Goal: Task Accomplishment & Management: Complete application form

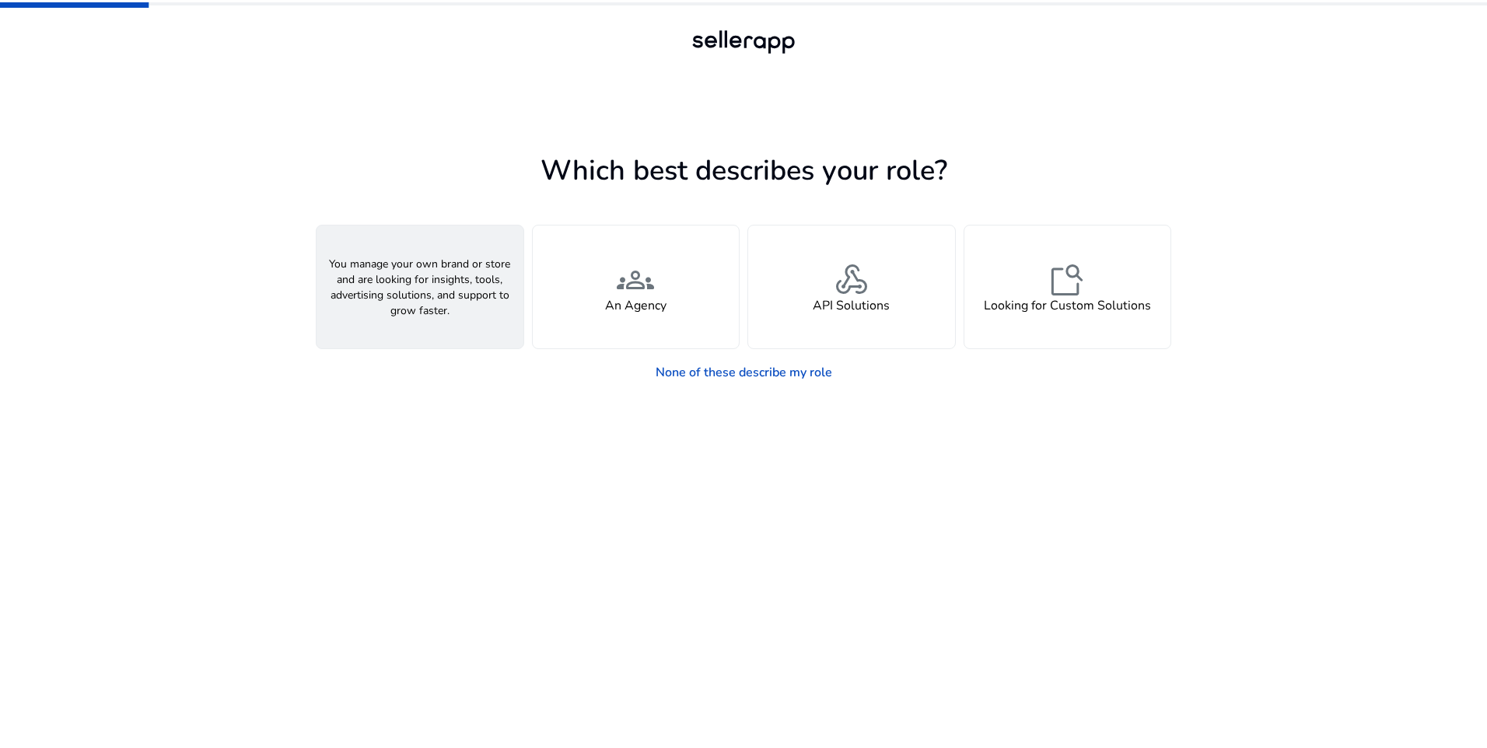
click at [422, 334] on div "person A Seller" at bounding box center [420, 287] width 207 height 123
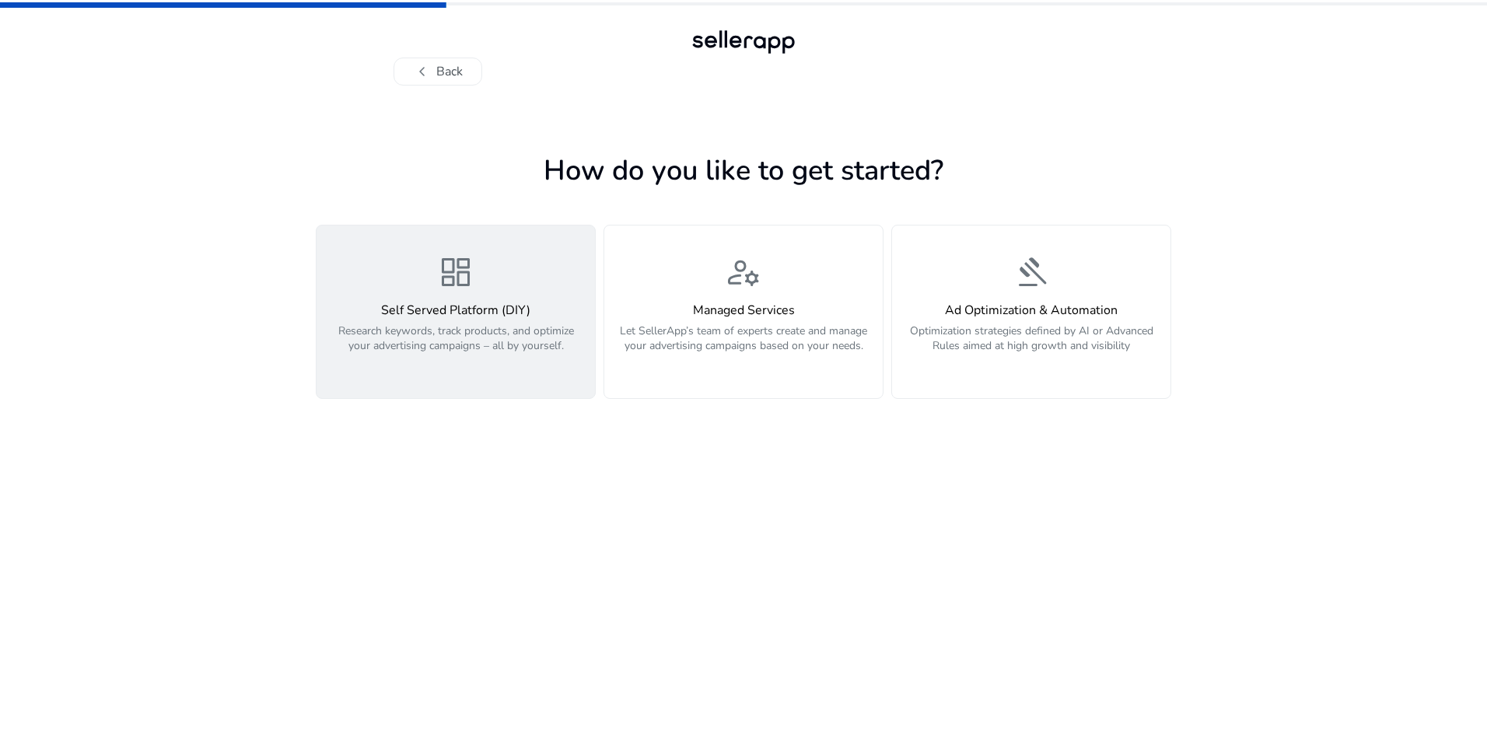
click at [447, 333] on p "Research keywords, track products, and optimize your advertising campaigns – al…" at bounding box center [456, 347] width 260 height 47
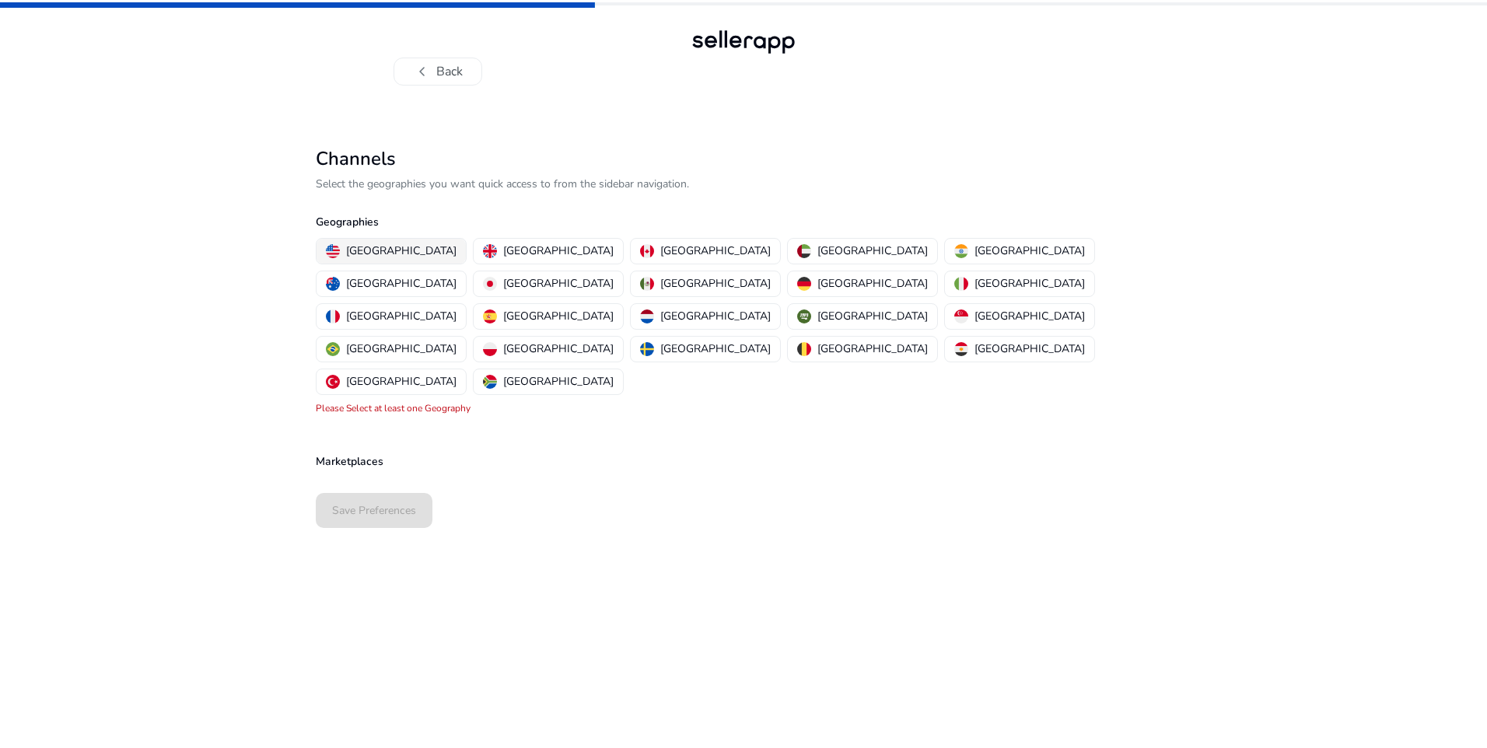
click at [362, 252] on p "[GEOGRAPHIC_DATA]" at bounding box center [401, 251] width 110 height 16
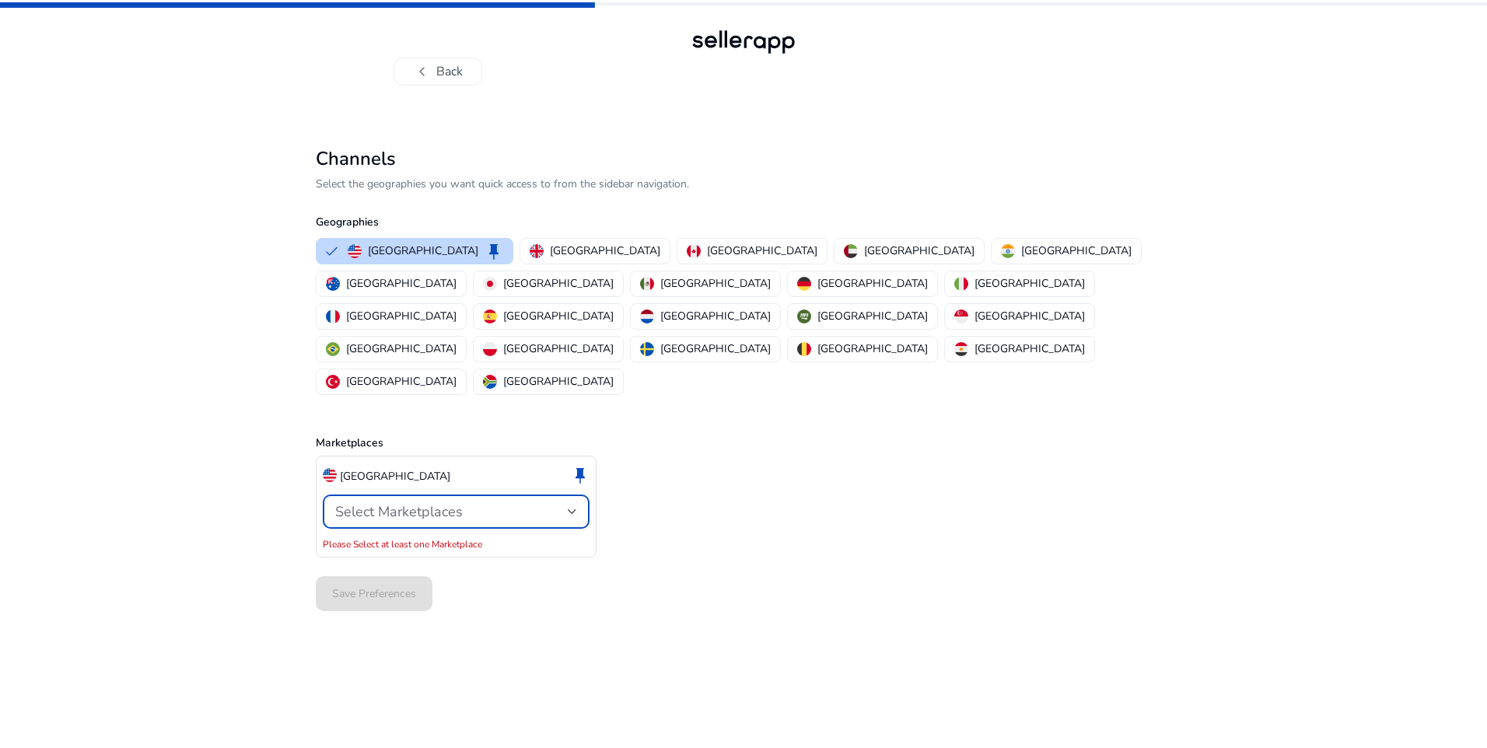
click at [378, 503] on span "Select Marketplaces" at bounding box center [399, 512] width 128 height 19
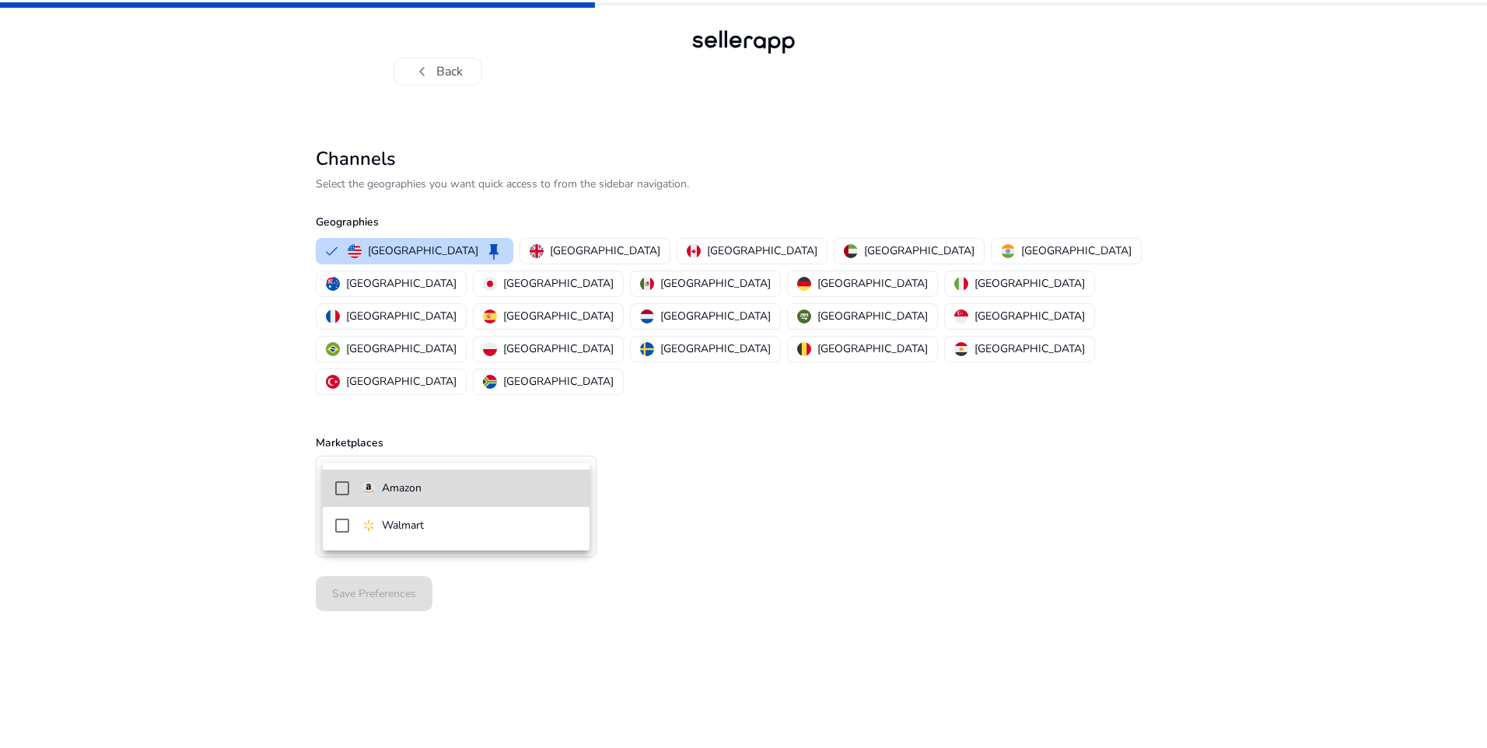
click at [380, 499] on mat-option "Amazon" at bounding box center [456, 488] width 267 height 37
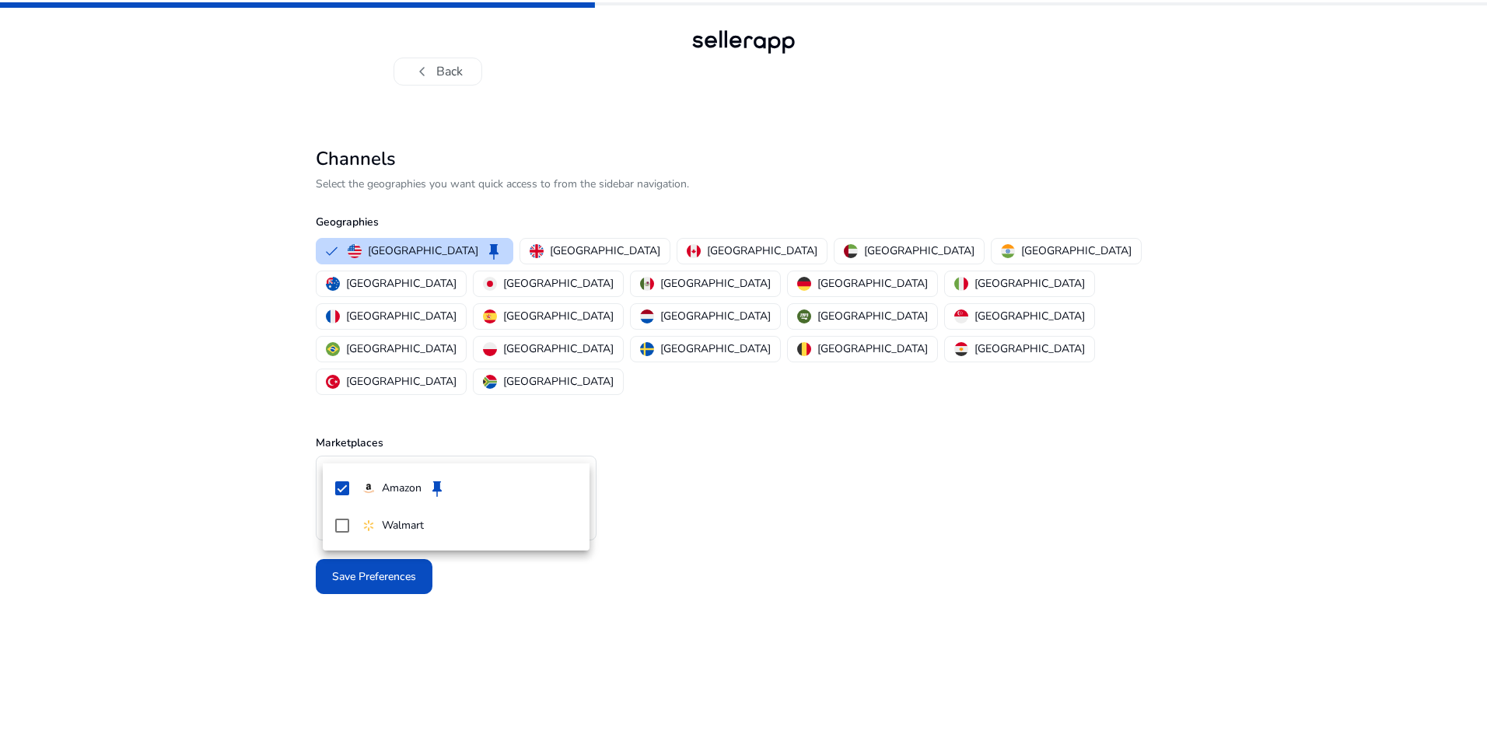
click at [806, 541] on div at bounding box center [743, 374] width 1487 height 748
click at [573, 503] on div at bounding box center [572, 512] width 9 height 19
click at [573, 453] on div at bounding box center [743, 374] width 1487 height 748
click at [371, 569] on span "Save Preferences" at bounding box center [374, 577] width 84 height 16
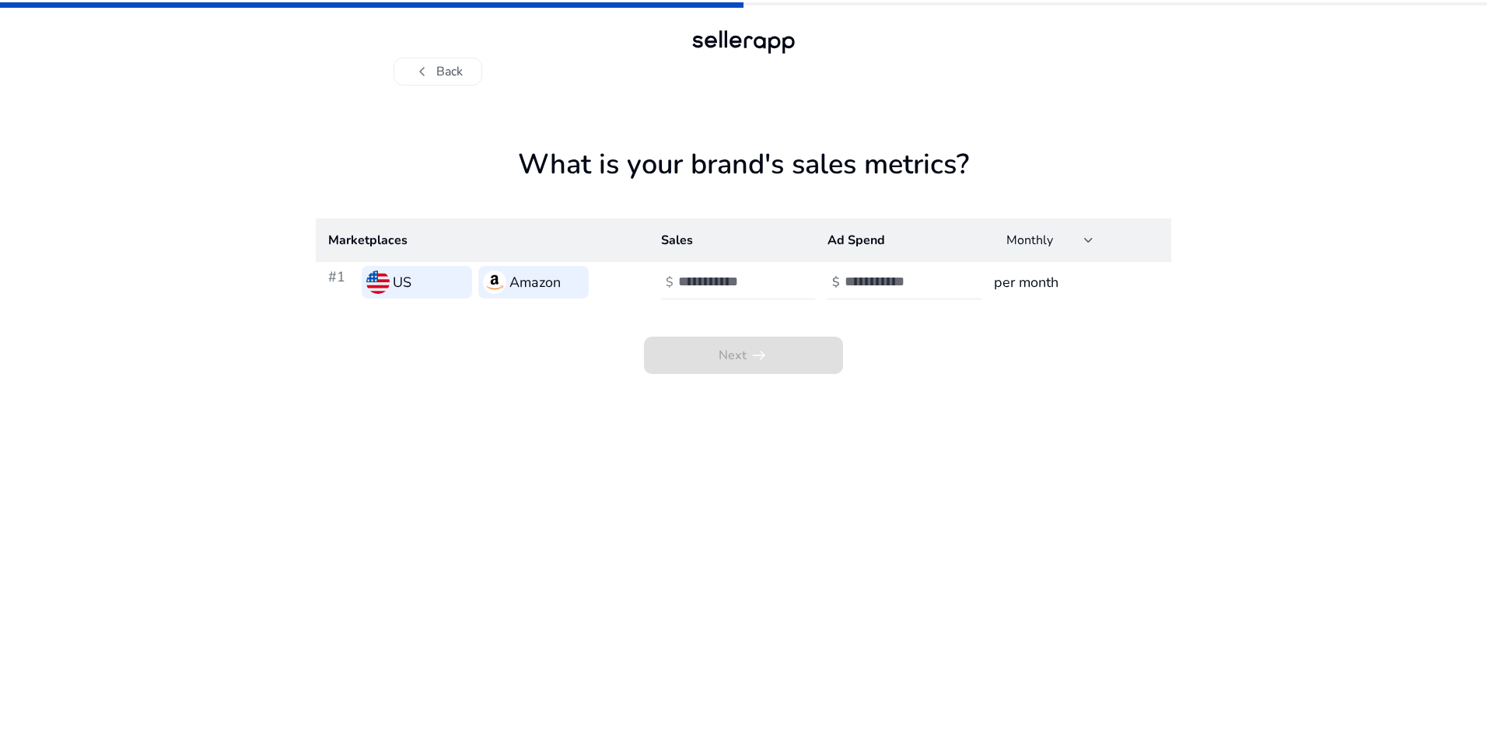
click at [754, 285] on input "number" at bounding box center [730, 281] width 105 height 17
click at [429, 449] on app-sales-metrics "What is your brand's sales metrics? Marketplaces Sales Ad Spend Monthly #1 US A…" at bounding box center [744, 448] width 856 height 601
click at [1092, 239] on div at bounding box center [1088, 240] width 9 height 6
click at [1090, 240] on div at bounding box center [743, 374] width 1487 height 748
click at [436, 63] on button "chevron_left Back" at bounding box center [438, 72] width 89 height 28
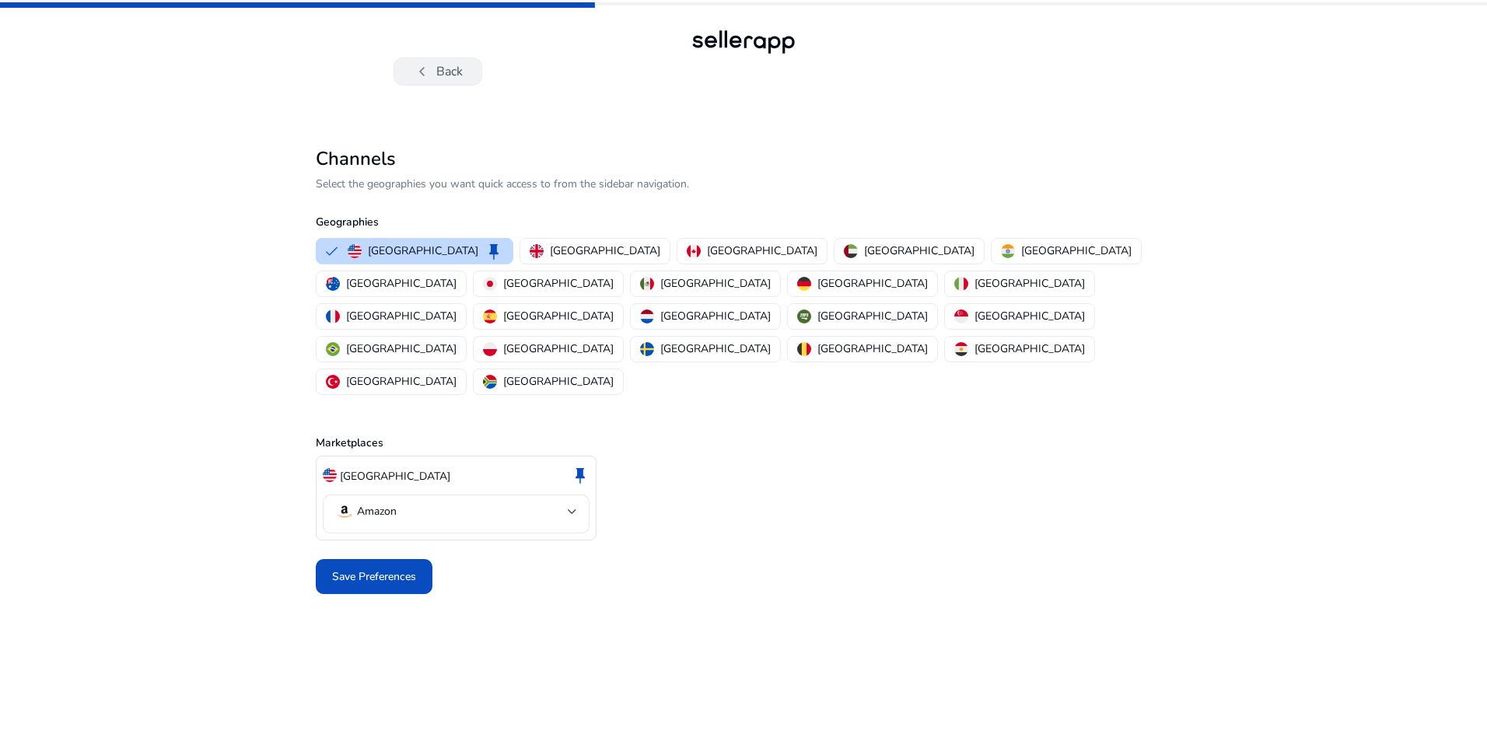
click at [436, 70] on button "chevron_left Back" at bounding box center [438, 72] width 89 height 28
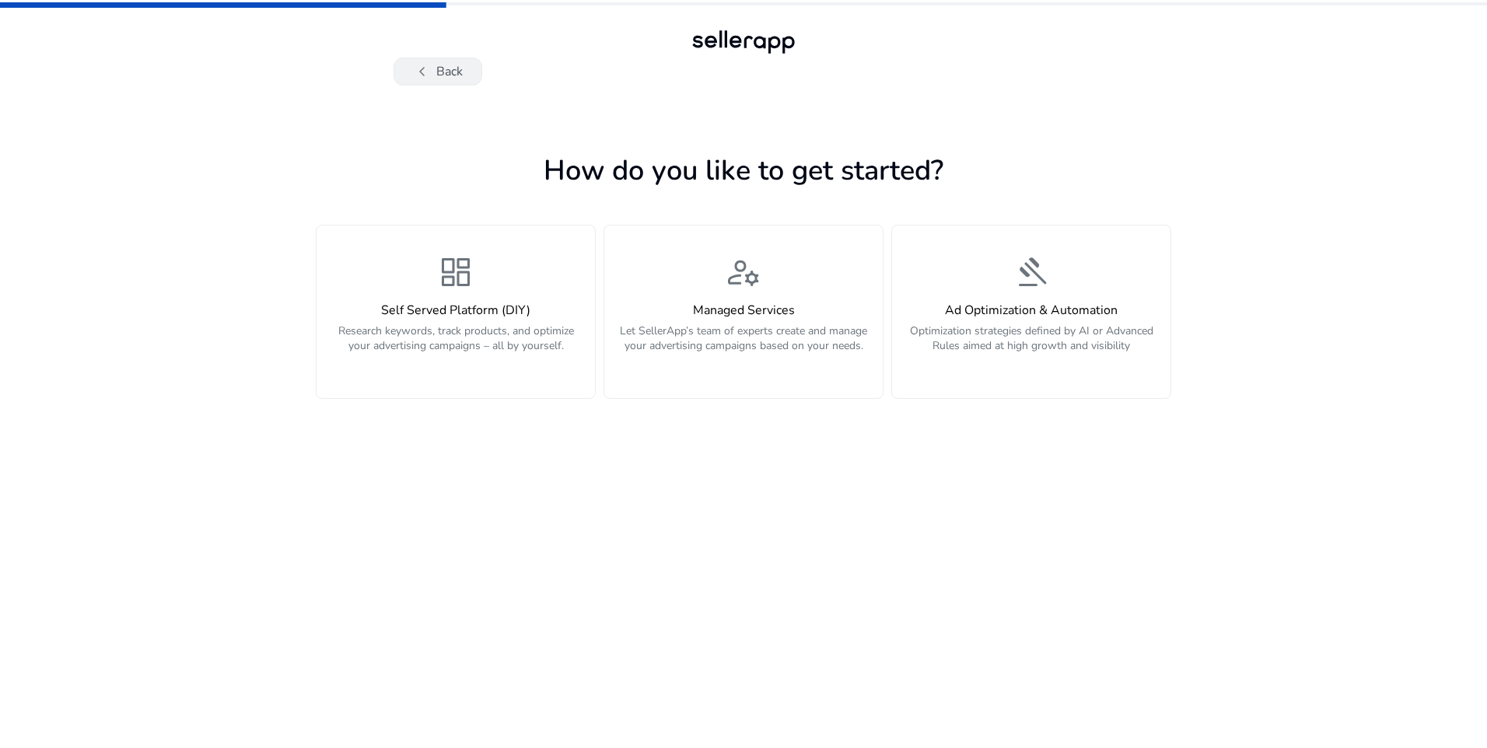
click at [440, 71] on button "chevron_left Back" at bounding box center [438, 72] width 89 height 28
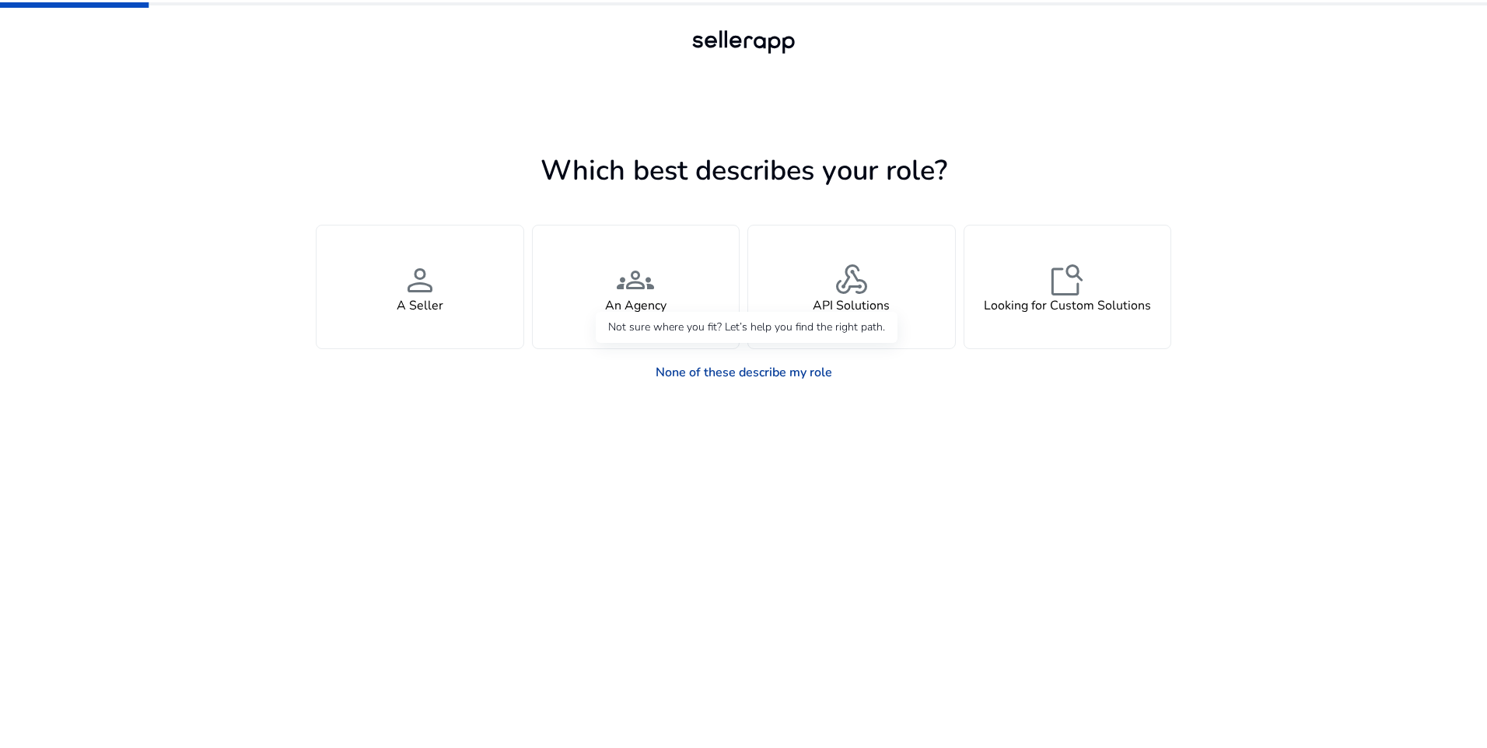
click at [766, 373] on link "None of these describe my role" at bounding box center [743, 372] width 201 height 31
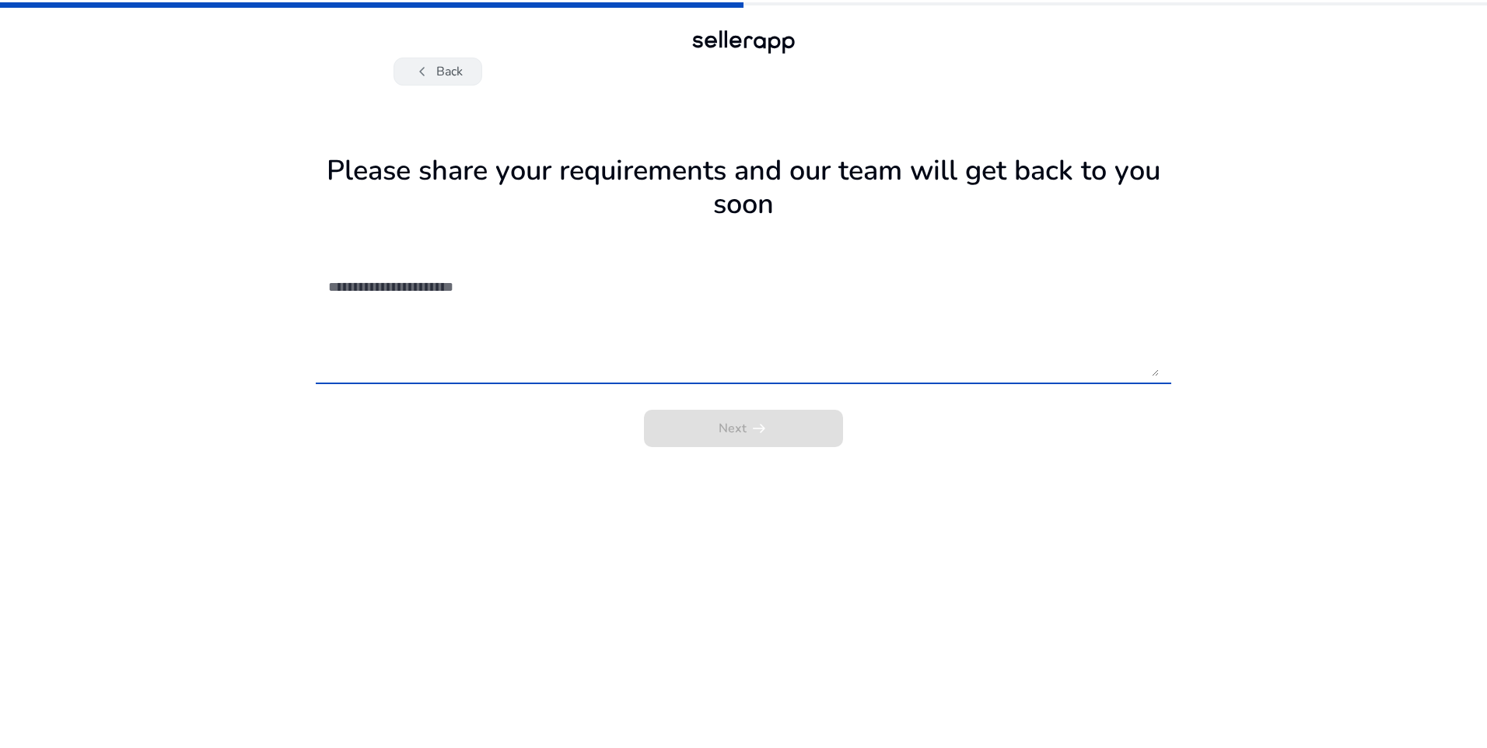
click at [460, 65] on button "chevron_left Back" at bounding box center [438, 72] width 89 height 28
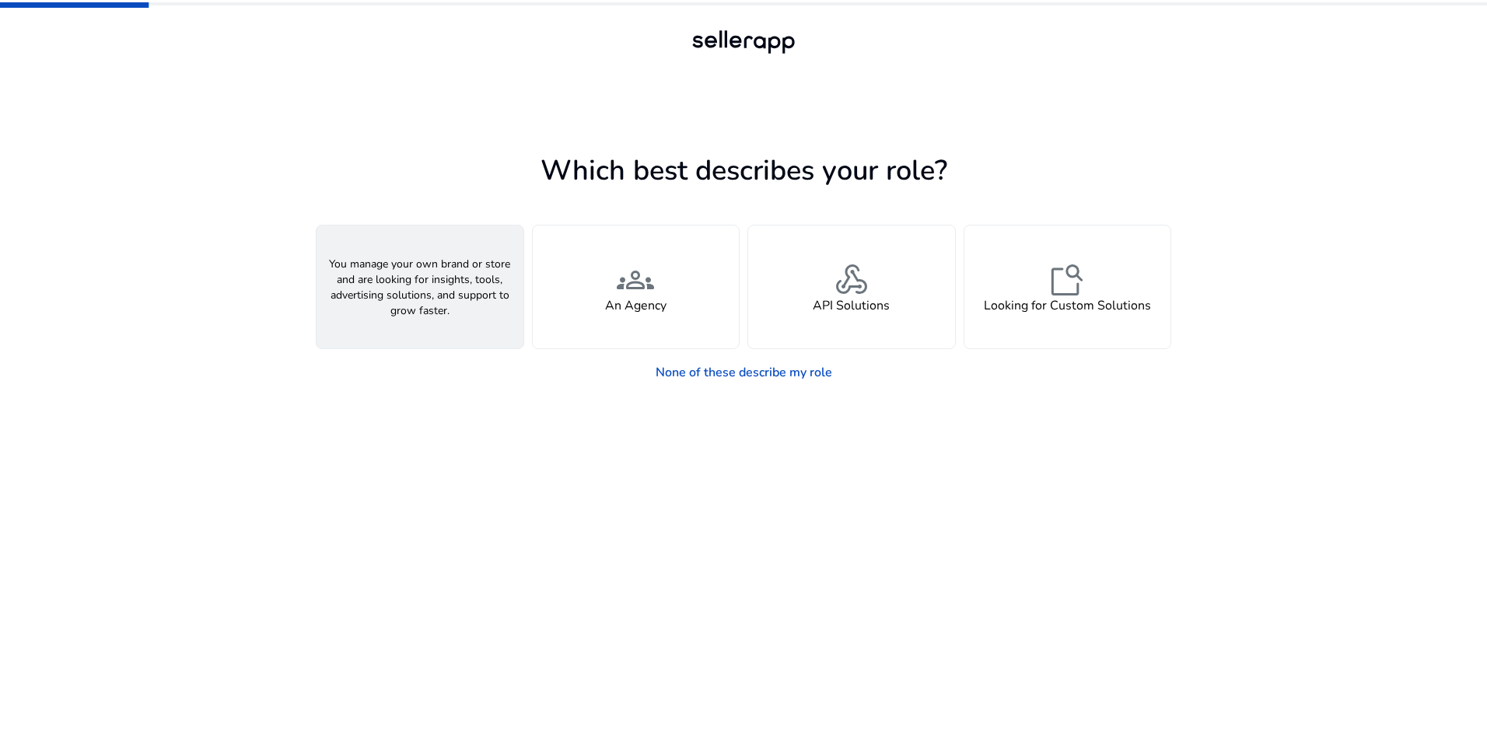
click at [456, 327] on div "person A Seller" at bounding box center [420, 287] width 207 height 123
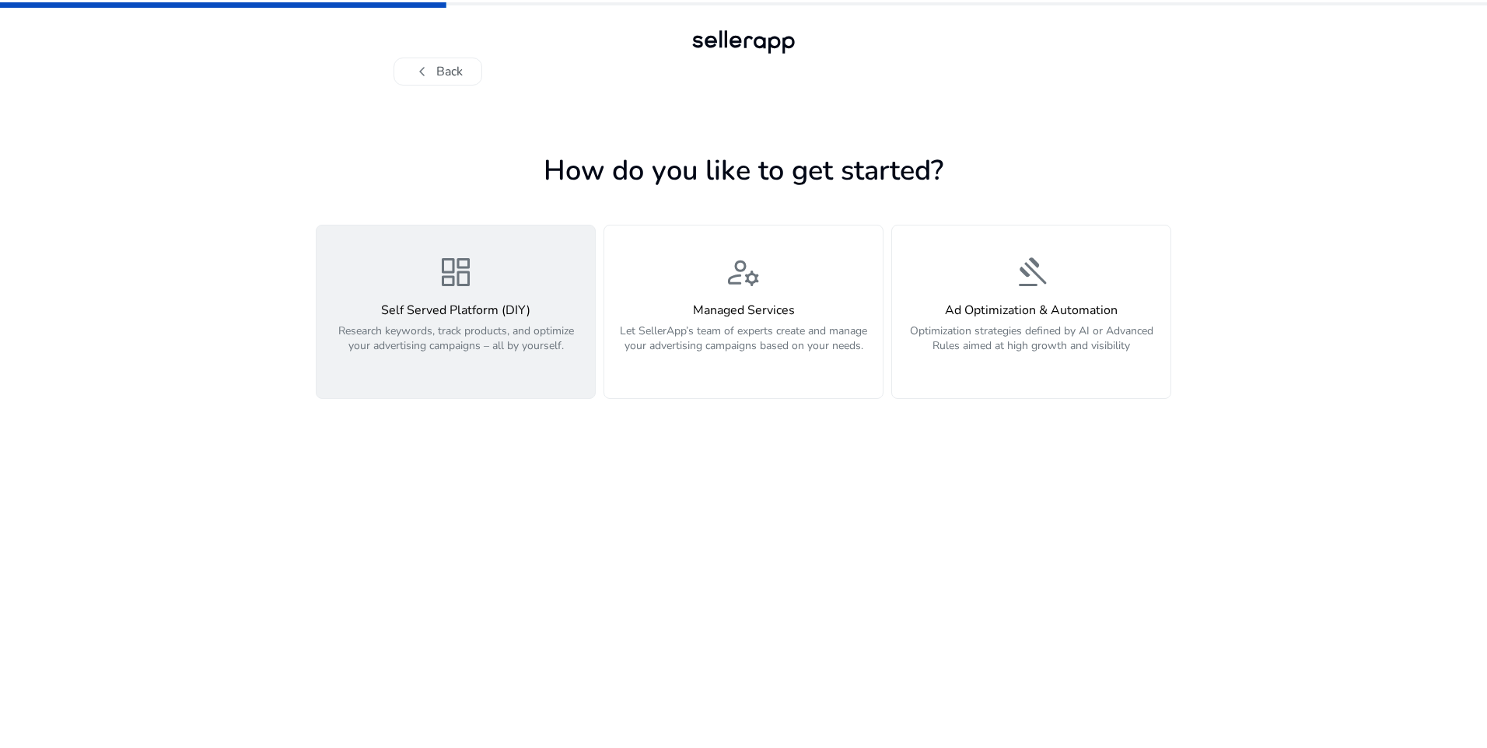
click at [471, 328] on p "Research keywords, track products, and optimize your advertising campaigns – al…" at bounding box center [456, 347] width 260 height 47
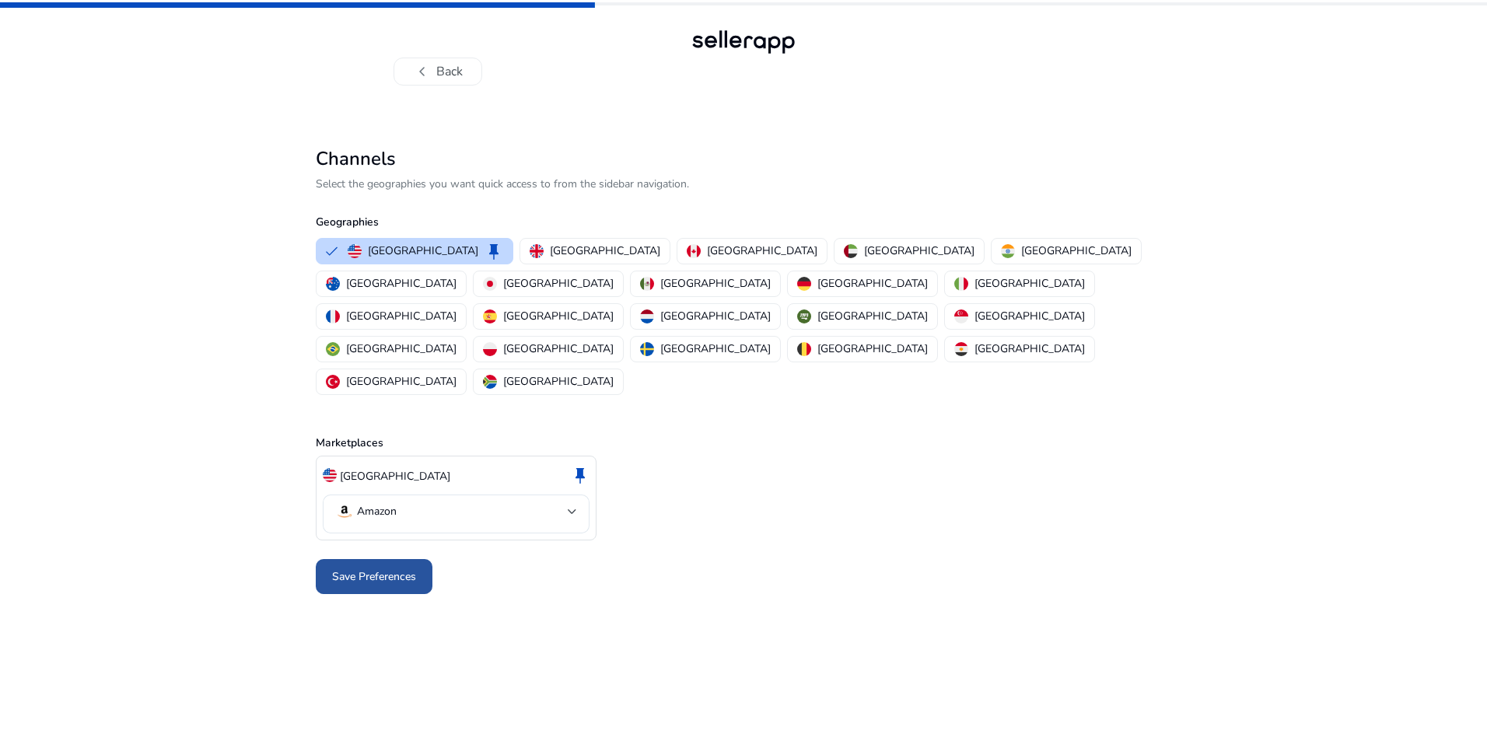
click at [398, 569] on span "Save Preferences" at bounding box center [374, 577] width 84 height 16
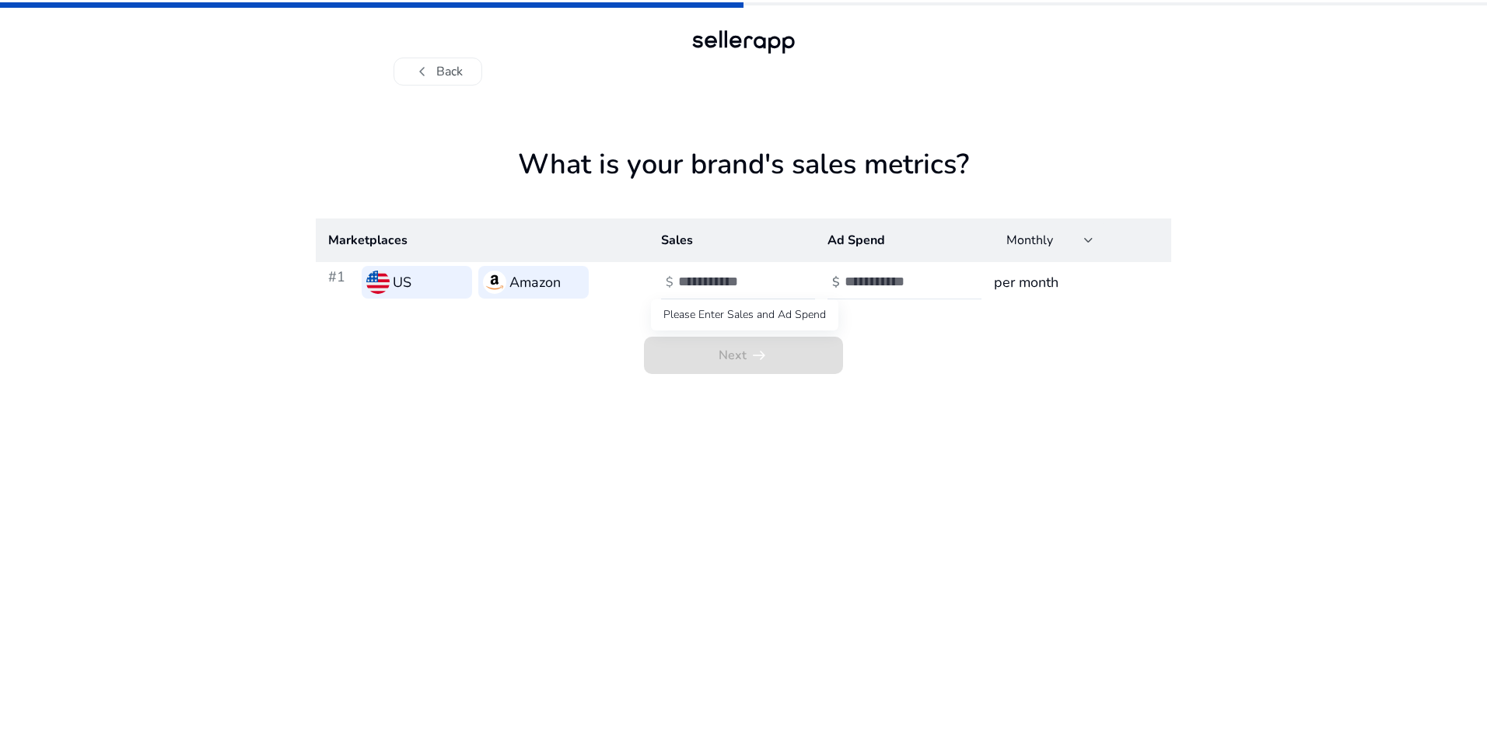
click at [752, 355] on span "Next arrow_right_alt" at bounding box center [743, 355] width 199 height 37
click at [535, 278] on h3 "Amazon" at bounding box center [535, 282] width 51 height 22
click at [708, 285] on input "number" at bounding box center [730, 281] width 105 height 17
type input "*"
click at [766, 355] on span "Next arrow_right_alt" at bounding box center [743, 355] width 199 height 37
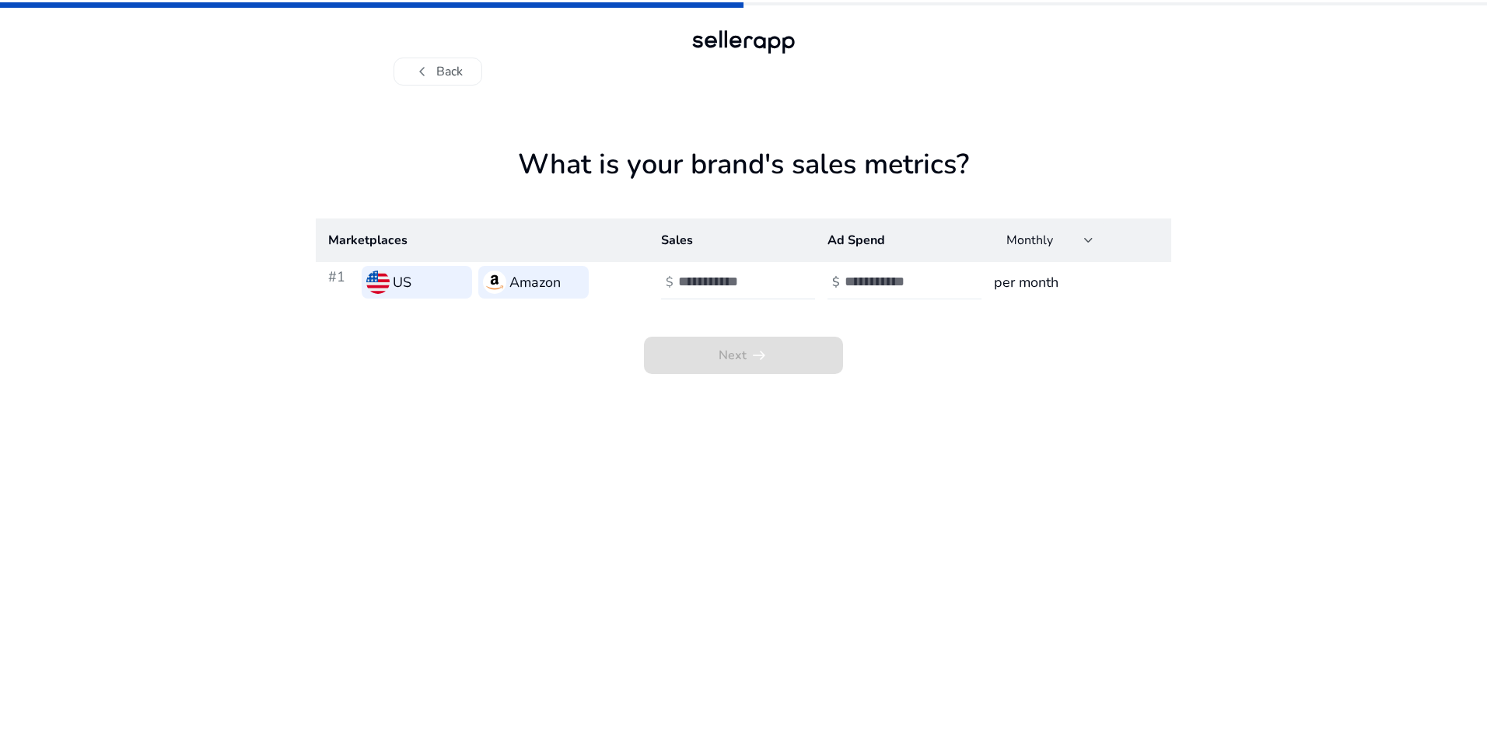
click at [868, 278] on input "number" at bounding box center [897, 281] width 105 height 17
type input "*"
click at [939, 372] on div "Next arrow_right_alt" at bounding box center [744, 339] width 856 height 72
click at [782, 362] on span at bounding box center [743, 355] width 199 height 37
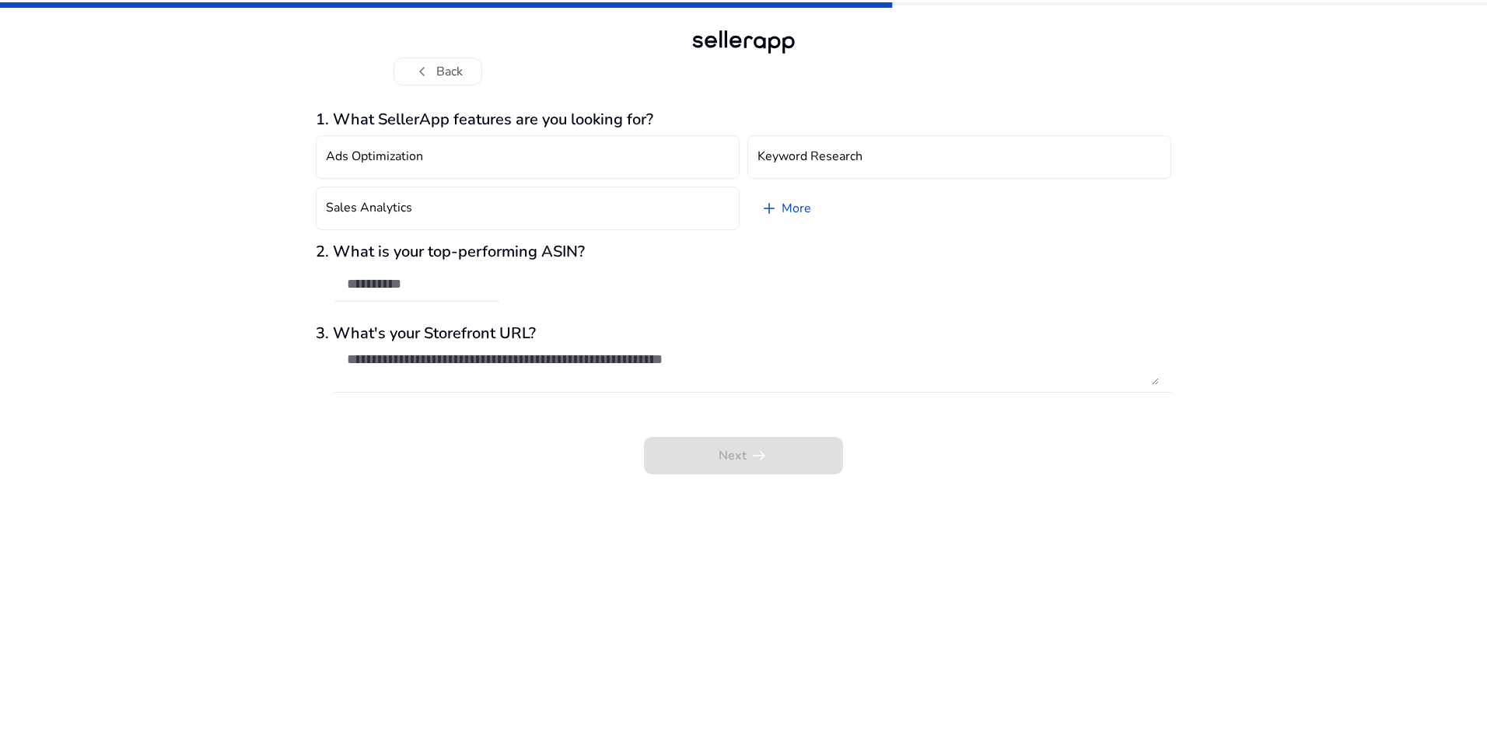
click at [587, 364] on textarea at bounding box center [753, 368] width 812 height 34
click at [804, 212] on link "add More" at bounding box center [786, 209] width 76 height 44
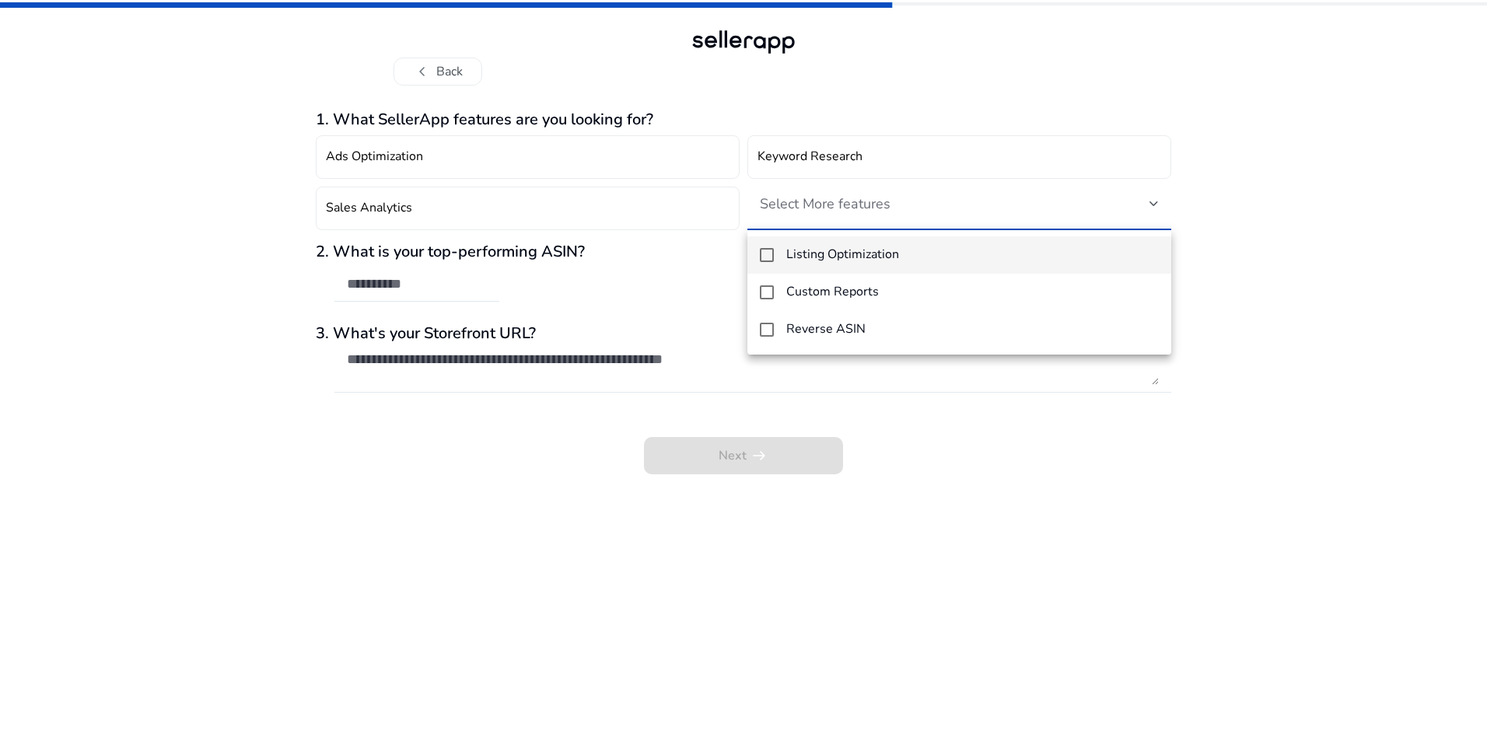
click at [429, 72] on div at bounding box center [743, 374] width 1487 height 748
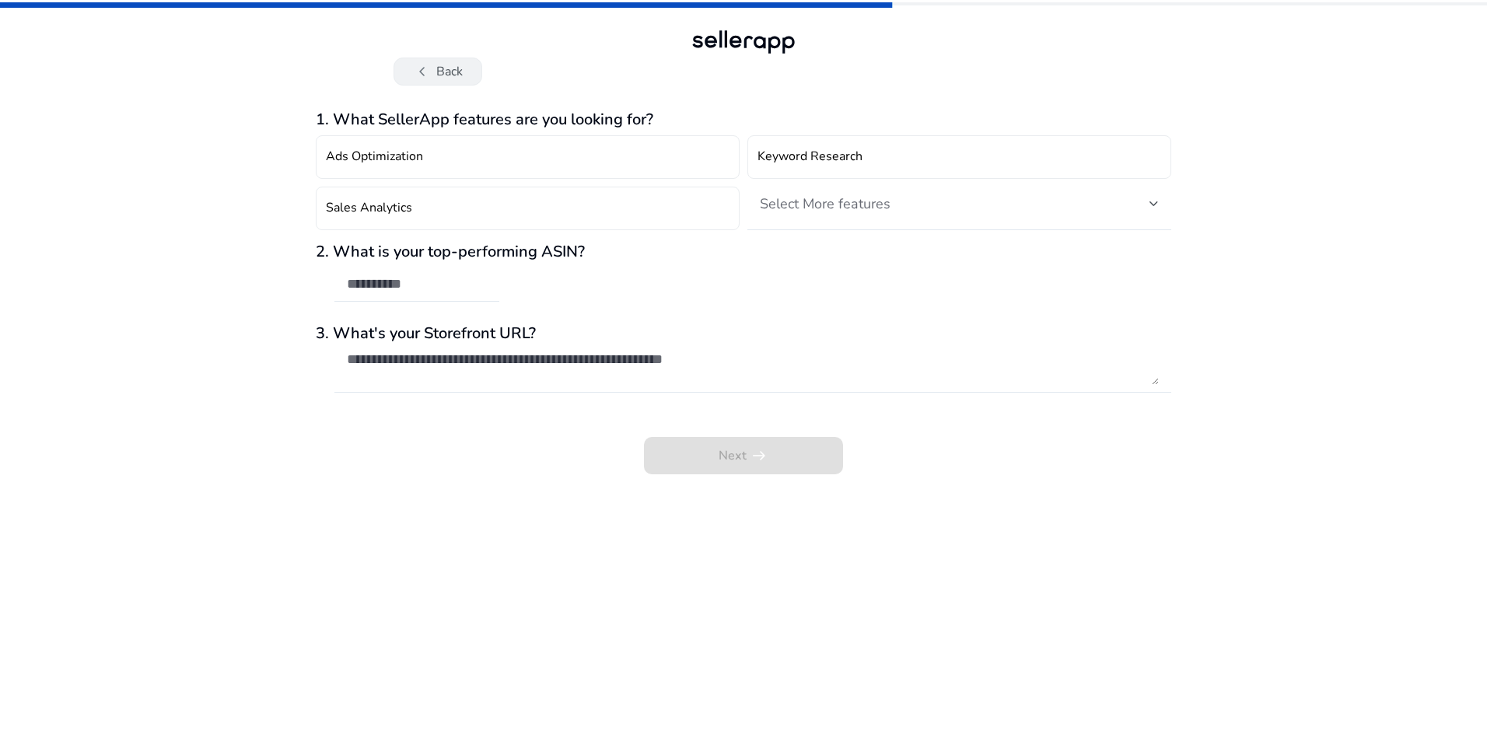
click at [429, 72] on span "chevron_left" at bounding box center [422, 71] width 19 height 19
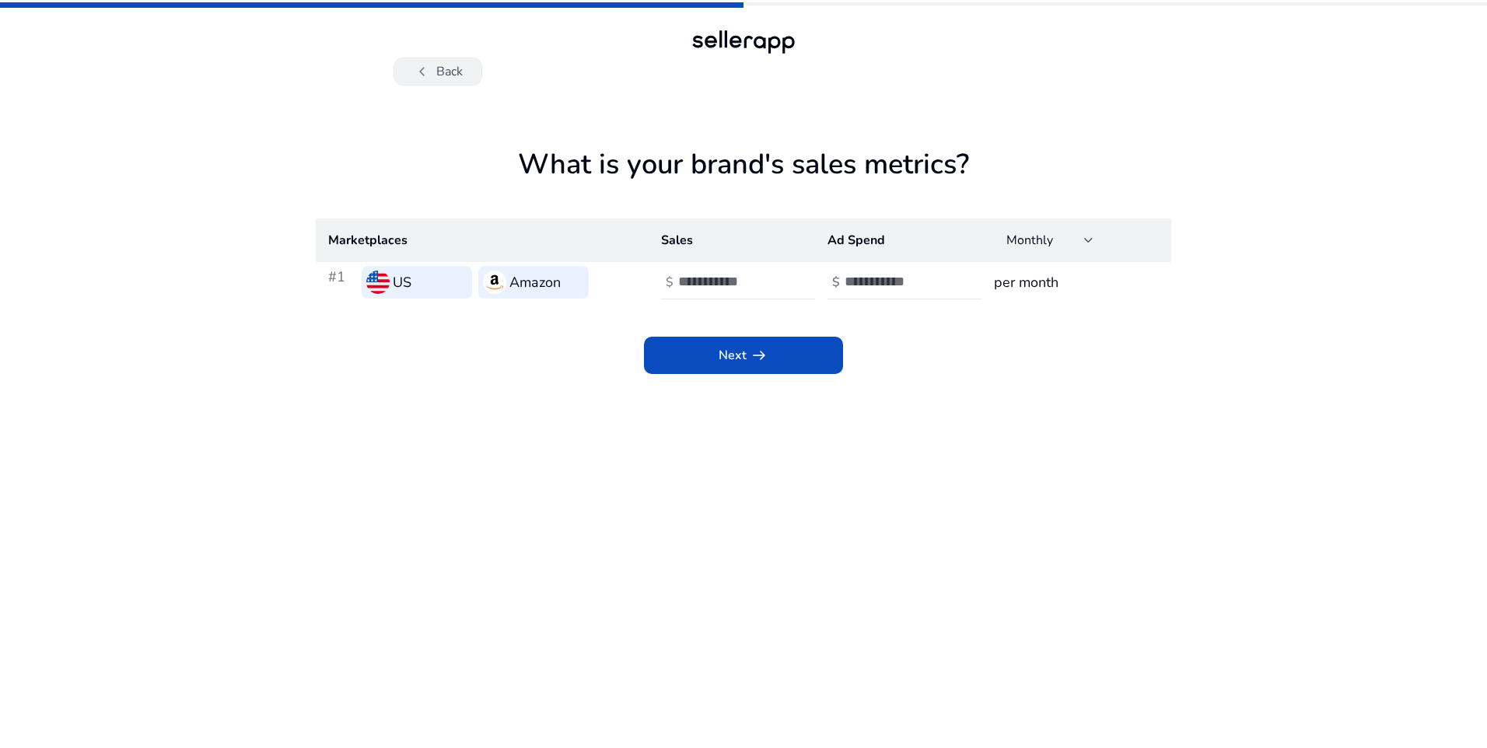
click at [478, 72] on button "chevron_left Back" at bounding box center [438, 72] width 89 height 28
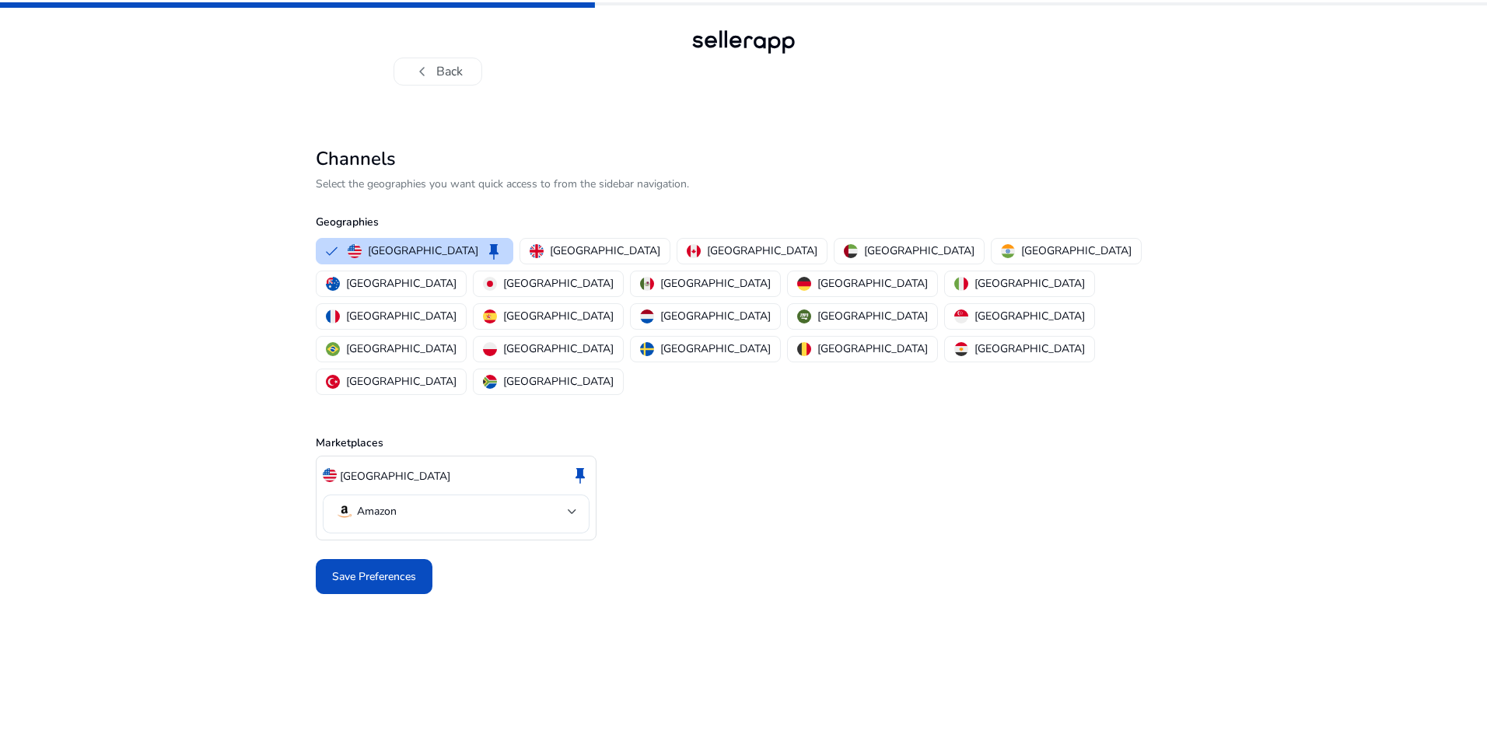
click at [794, 398] on div "Marketplaces United States keep Amazon" at bounding box center [744, 469] width 856 height 142
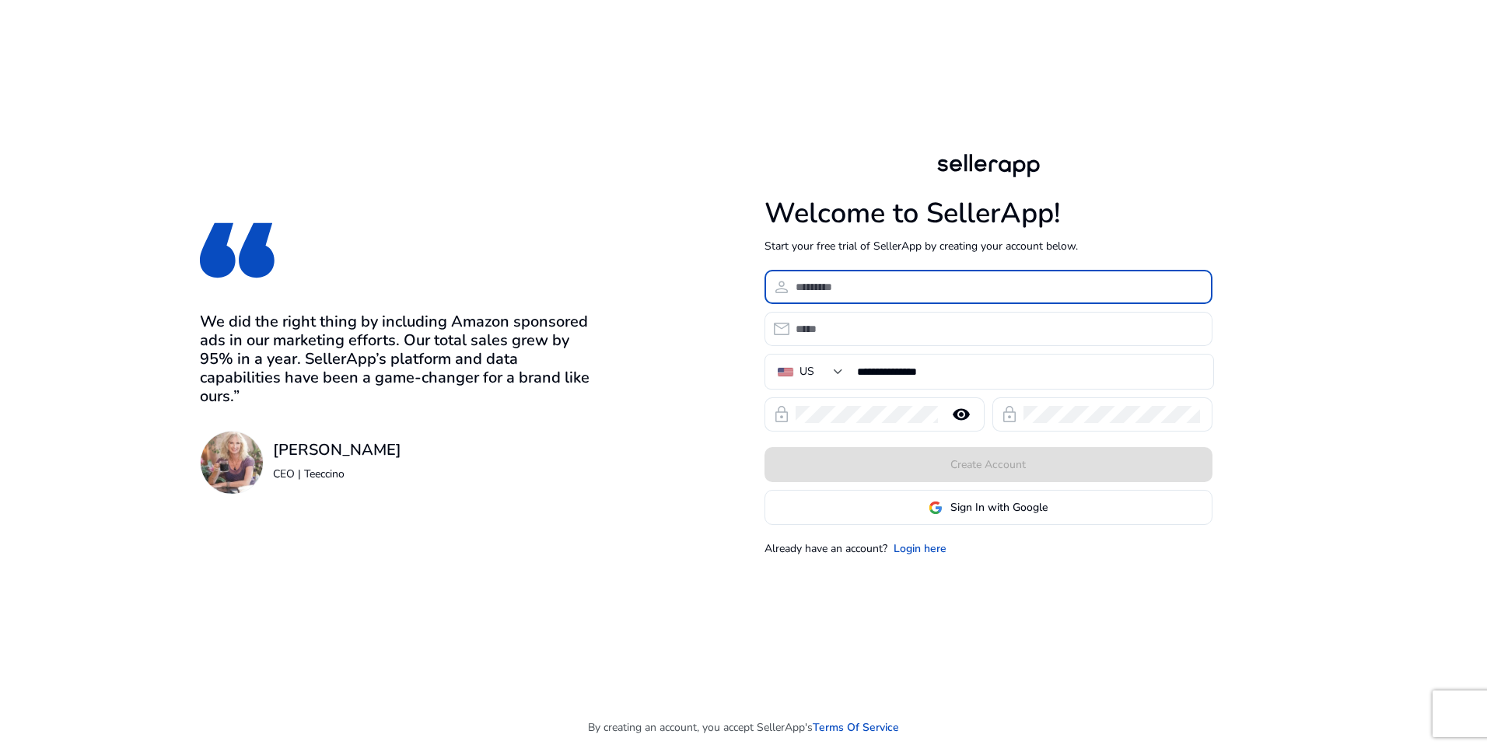
click at [912, 286] on input at bounding box center [998, 286] width 405 height 17
type input "**********"
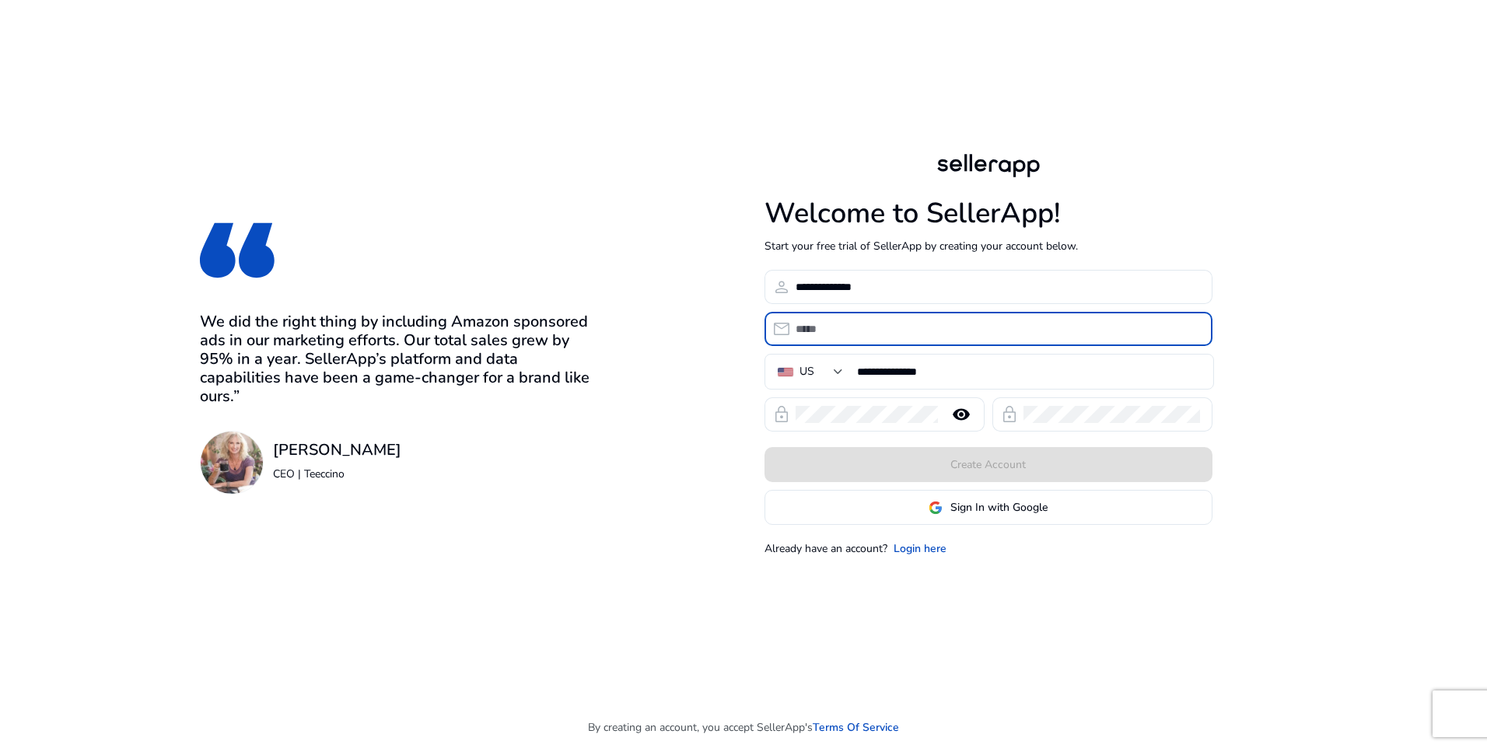
click at [877, 331] on input "email" at bounding box center [998, 328] width 405 height 17
type input "**********"
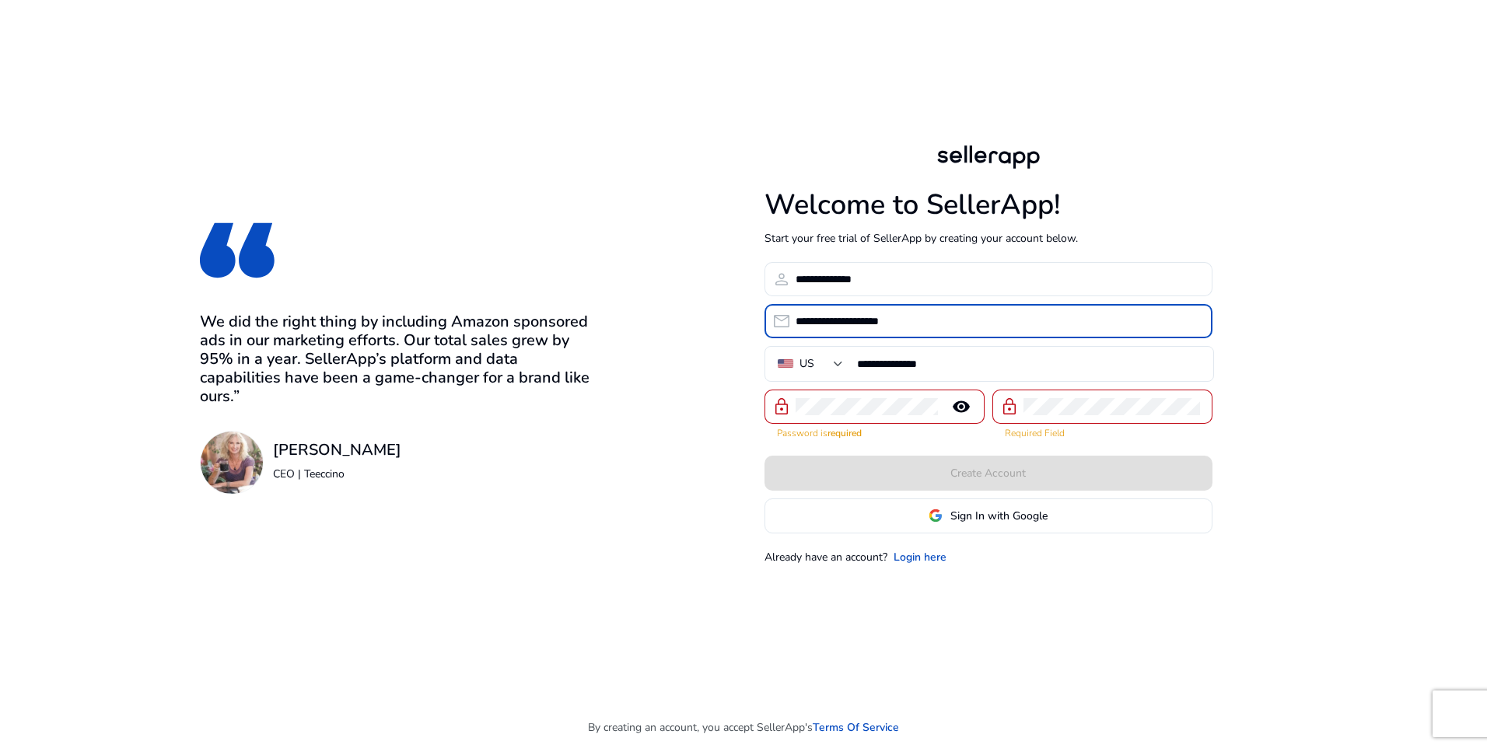
click at [893, 396] on div at bounding box center [867, 407] width 142 height 34
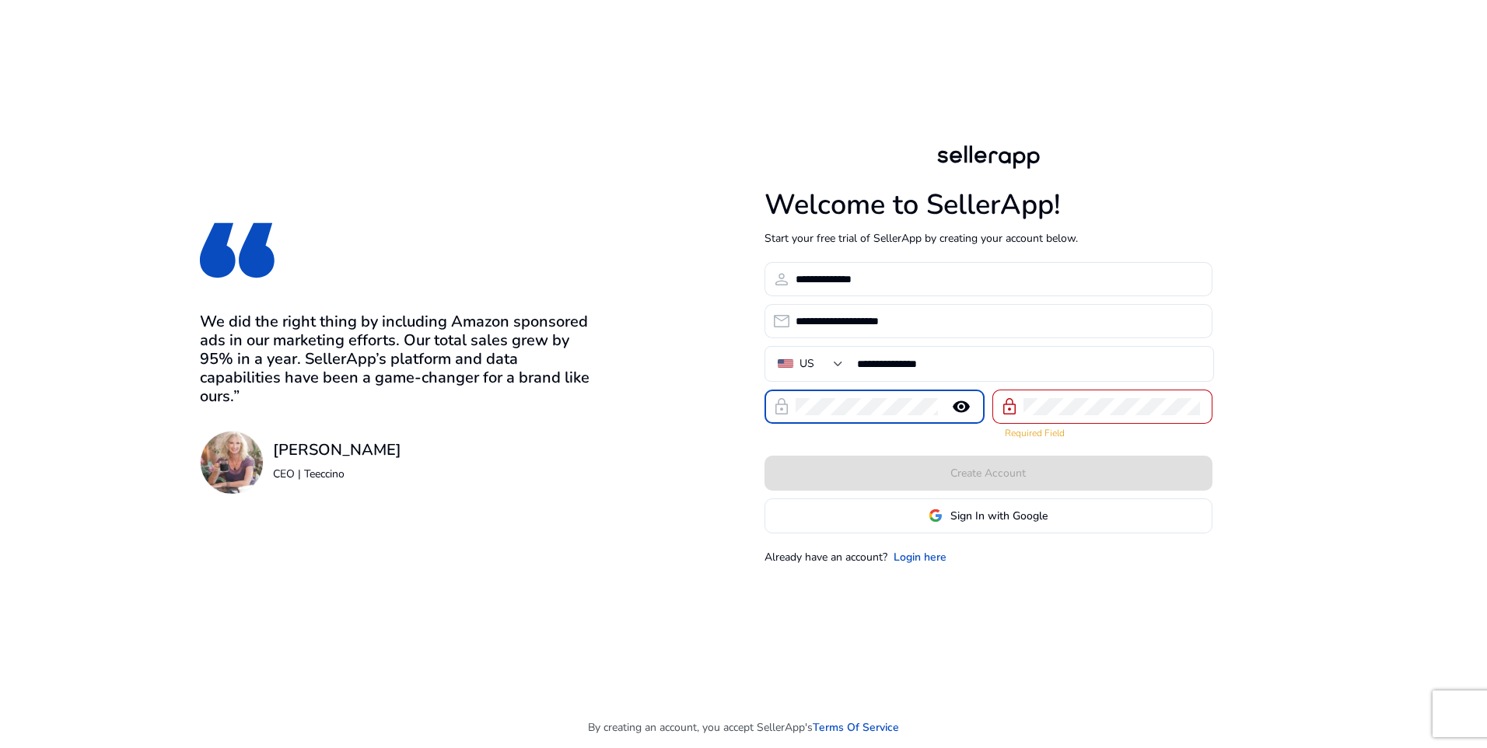
click at [962, 398] on mat-icon "remove_red_eye" at bounding box center [961, 406] width 37 height 19
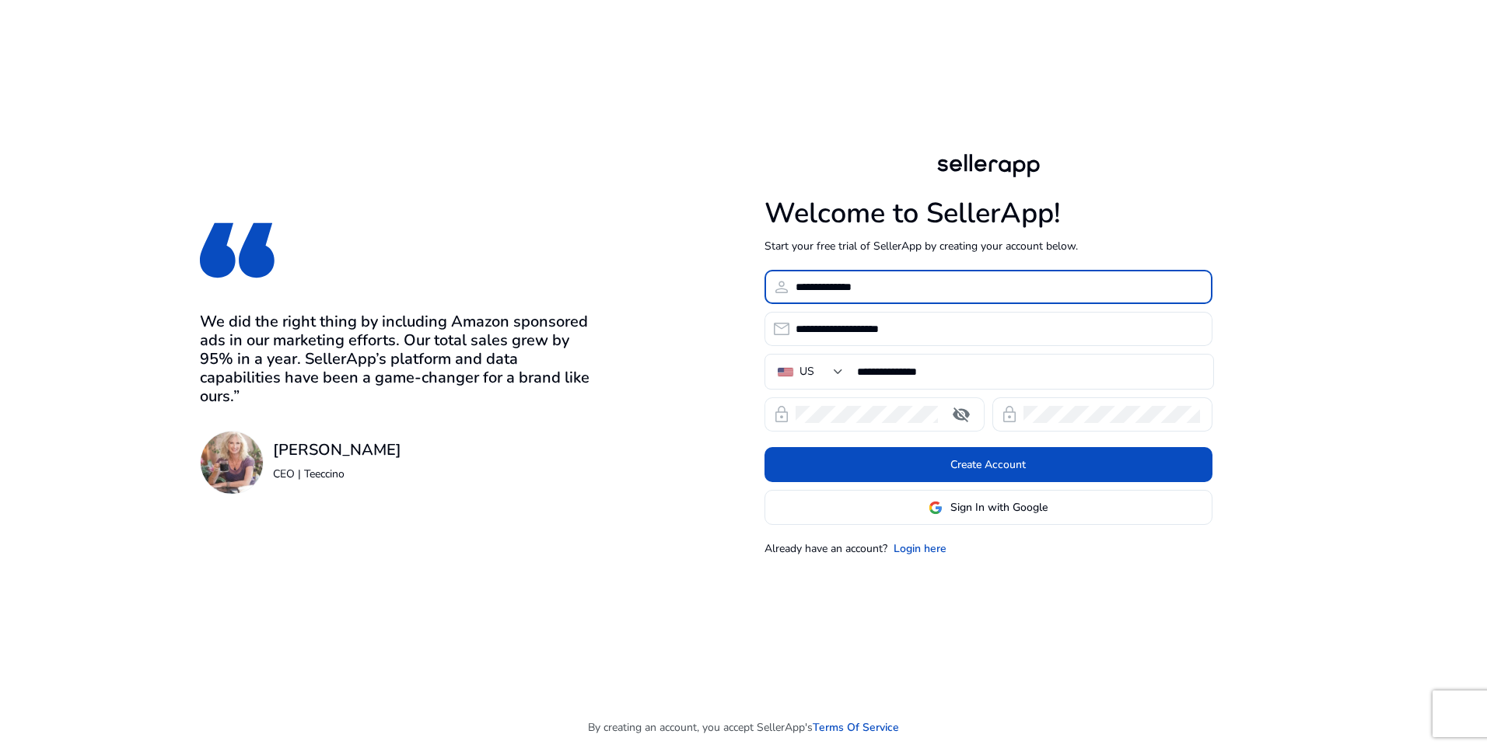
click at [800, 288] on input "**********" at bounding box center [998, 286] width 405 height 17
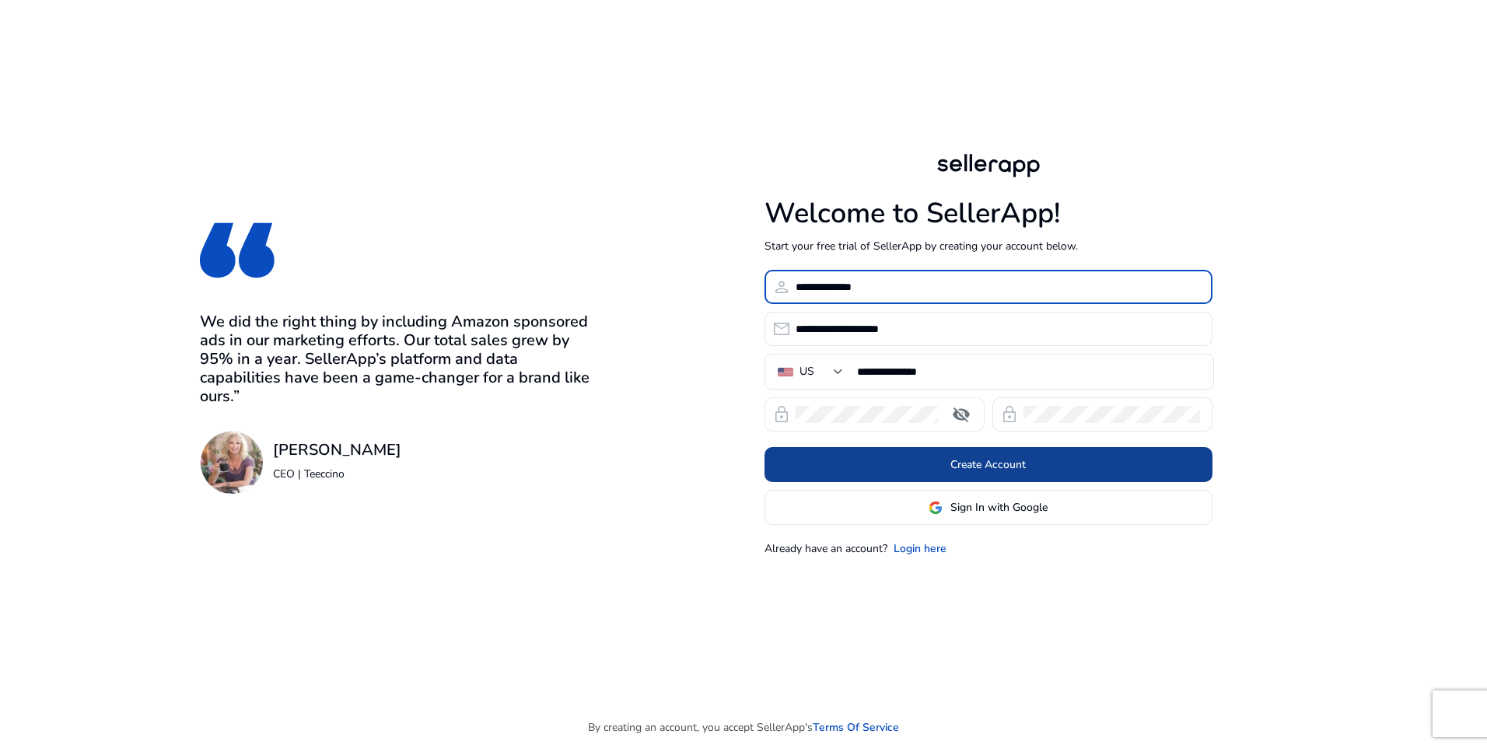
type input "**********"
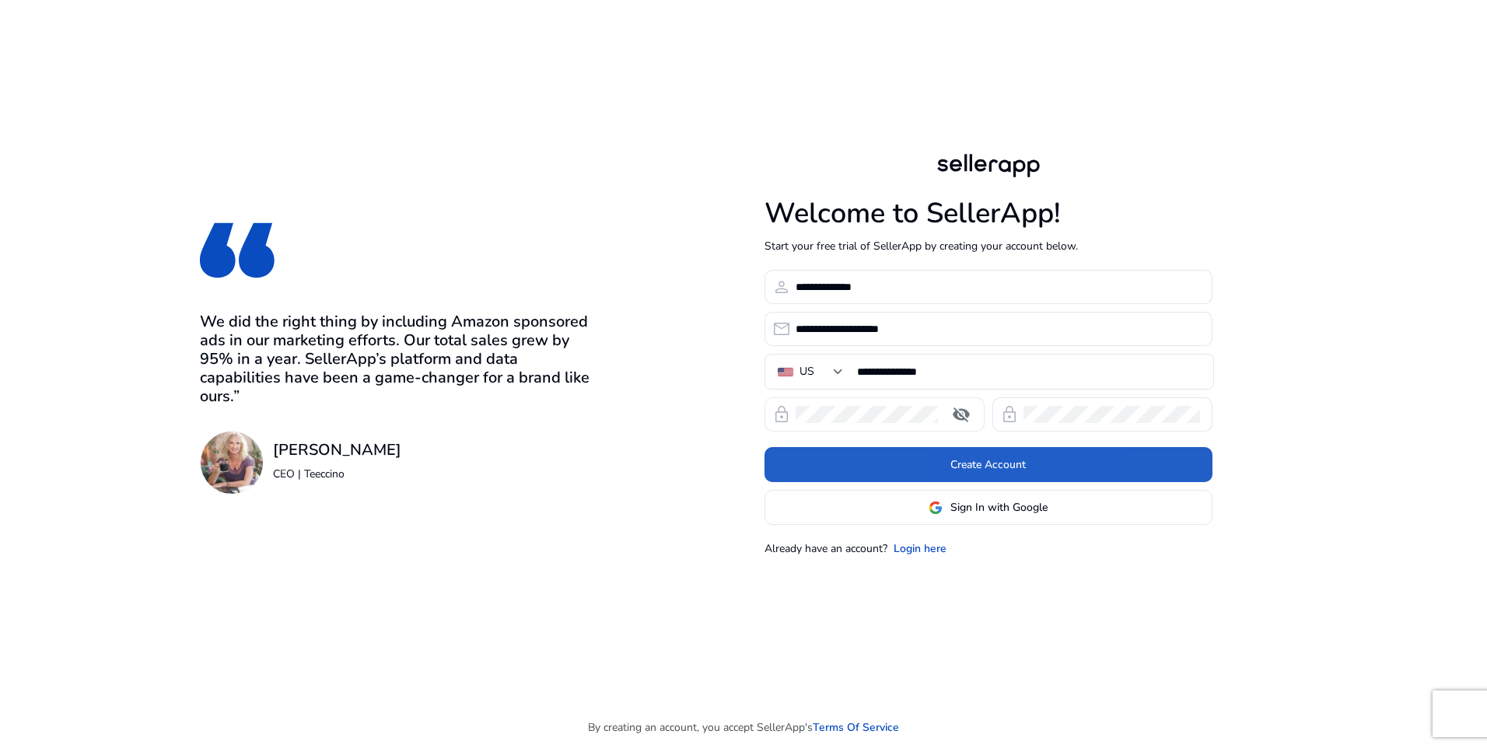
click at [973, 482] on span at bounding box center [989, 465] width 448 height 37
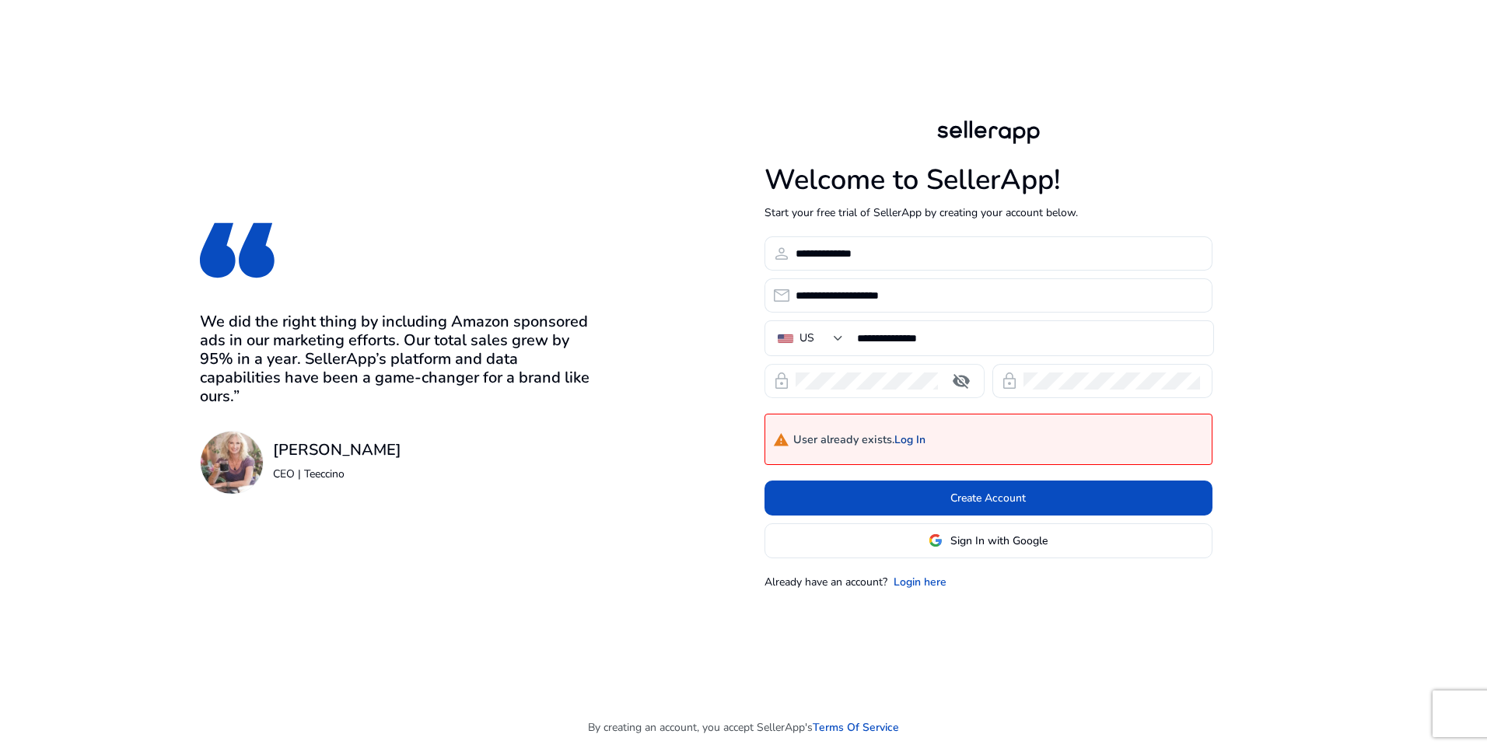
click at [920, 439] on link "Log In" at bounding box center [910, 440] width 31 height 13
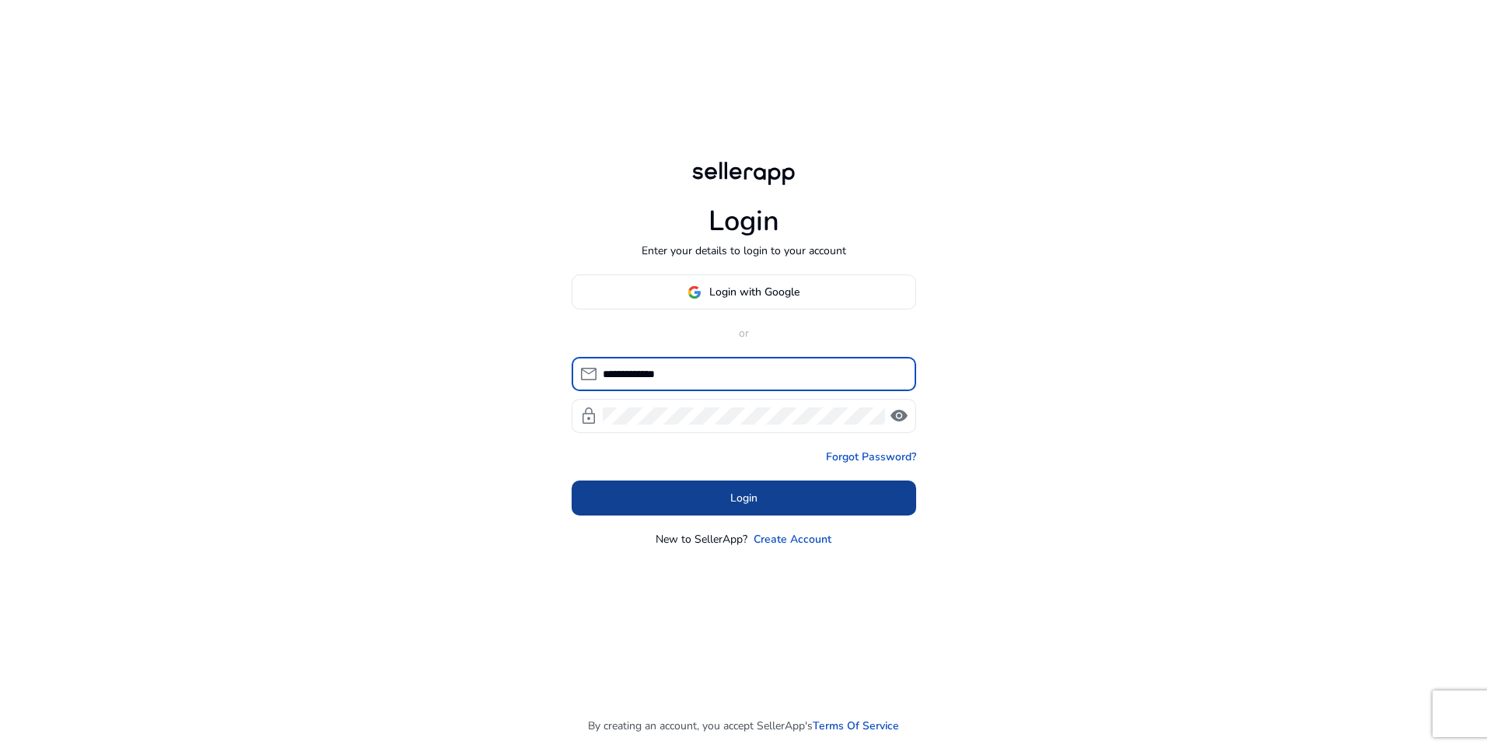
click at [709, 488] on span at bounding box center [744, 498] width 345 height 37
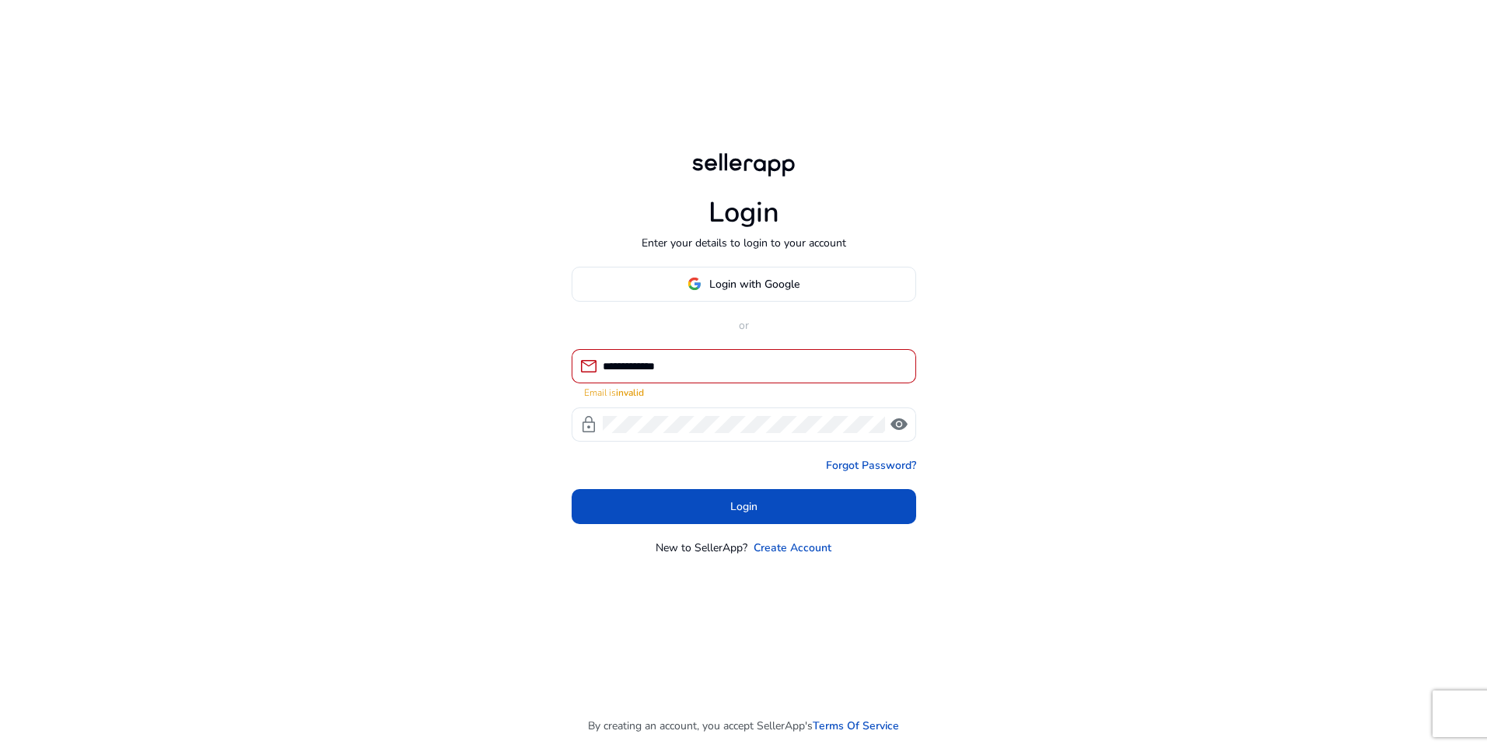
click at [732, 366] on input "**********" at bounding box center [753, 366] width 301 height 17
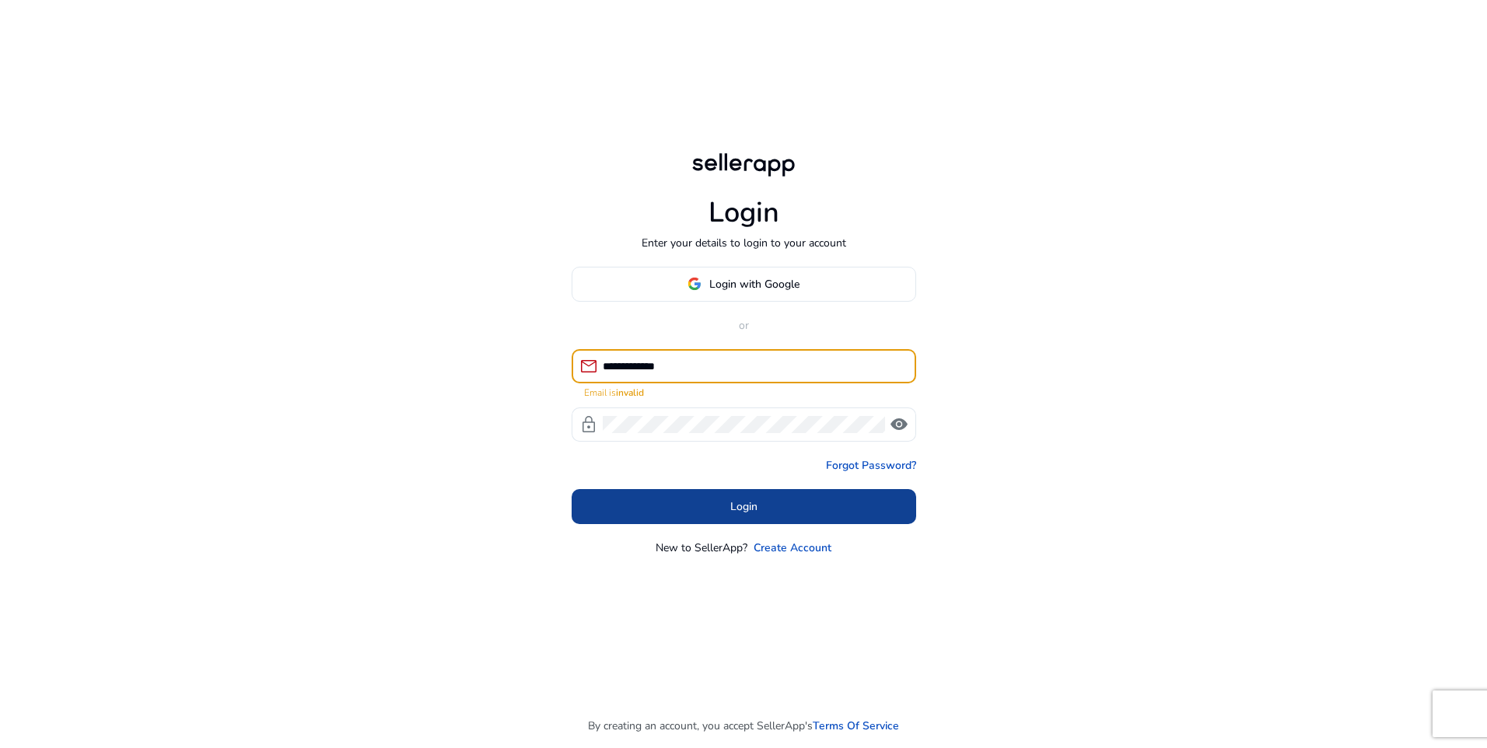
click at [693, 511] on span at bounding box center [744, 506] width 345 height 37
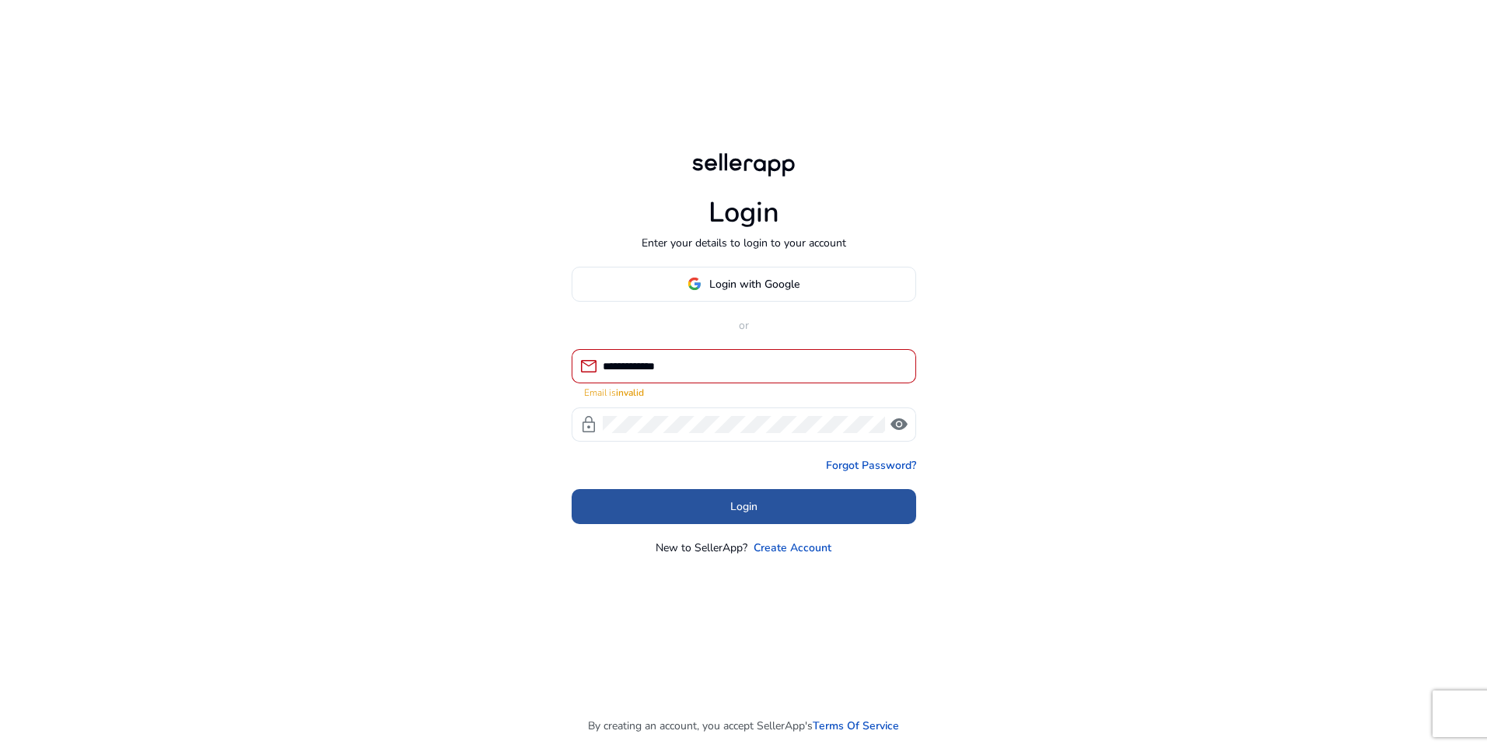
click at [762, 505] on span at bounding box center [744, 506] width 345 height 37
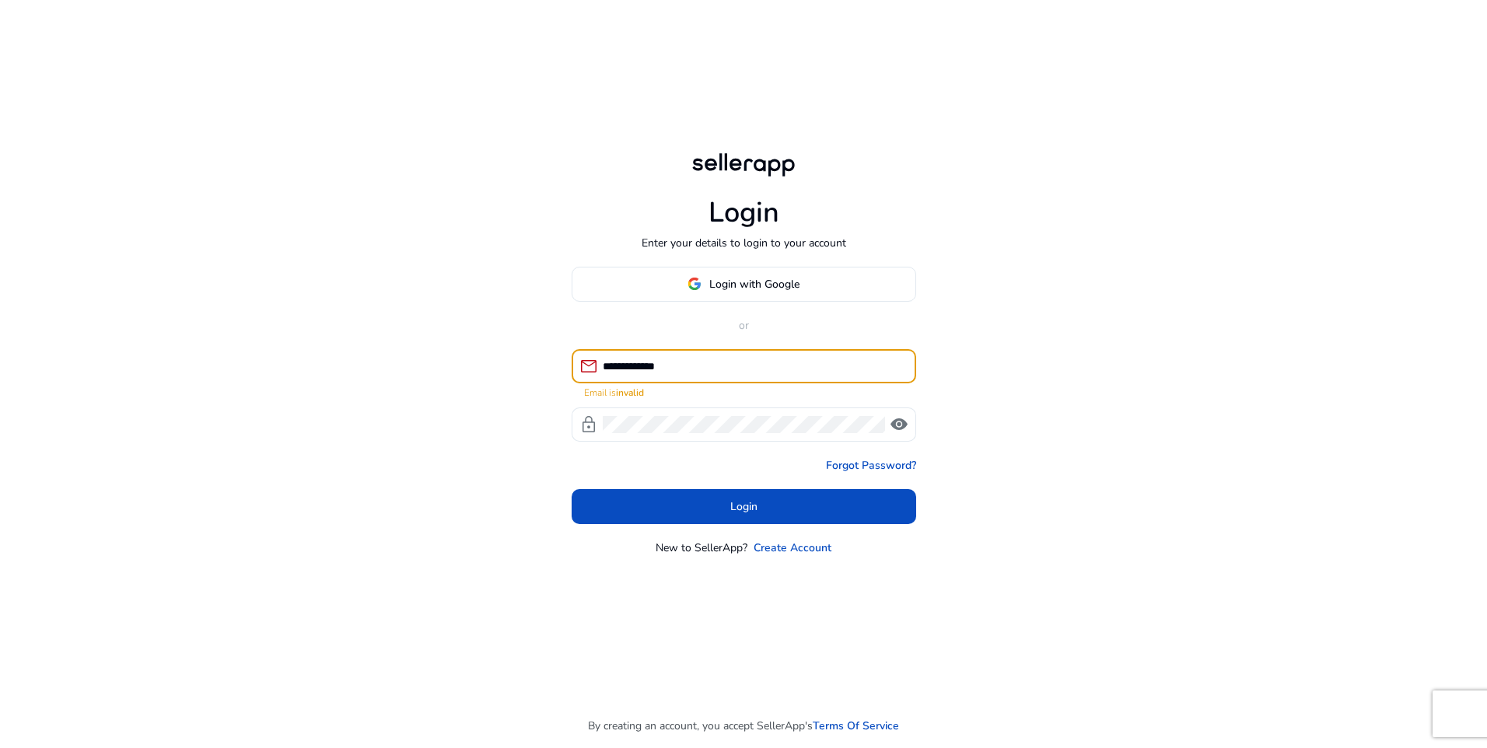
drag, startPoint x: 709, startPoint y: 369, endPoint x: 492, endPoint y: 376, distance: 217.9
click at [492, 376] on div "**********" at bounding box center [743, 374] width 1487 height 748
type input "*"
type input "**********"
